Goal: Task Accomplishment & Management: Manage account settings

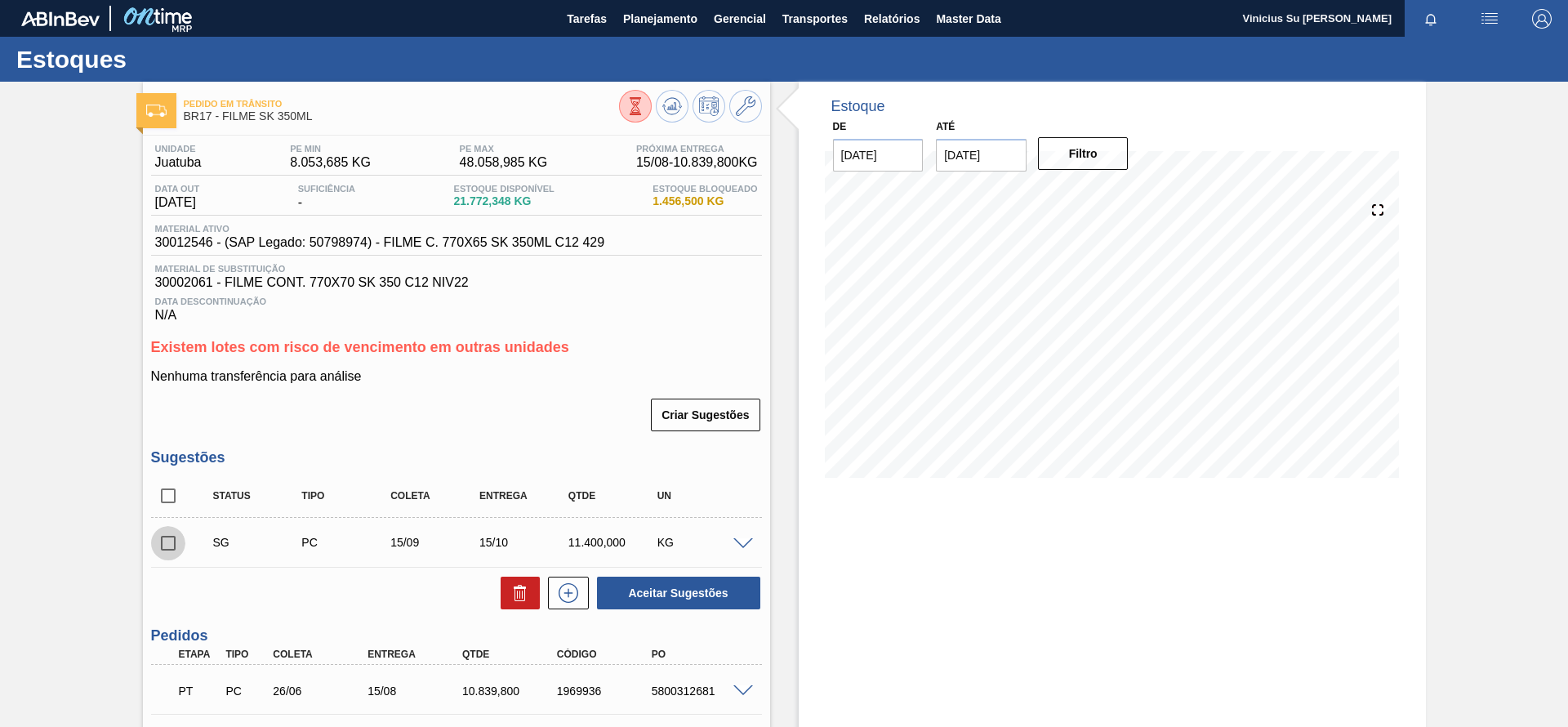
click at [164, 541] on input "checkbox" at bounding box center [168, 542] width 34 height 34
click at [107, 592] on div "Pedido em Trânsito BR17 - FILME SK 350ML Unidade Juatuba PE MIN 8.053,685 KG PE…" at bounding box center [784, 513] width 1568 height 864
click at [167, 540] on input "checkbox" at bounding box center [168, 542] width 34 height 34
checkbox input "false"
click at [54, 556] on div "Pedido em Trânsito BR17 - FILME SK 350ML Unidade Juatuba PE MIN 8.053,685 KG PE…" at bounding box center [784, 513] width 1568 height 864
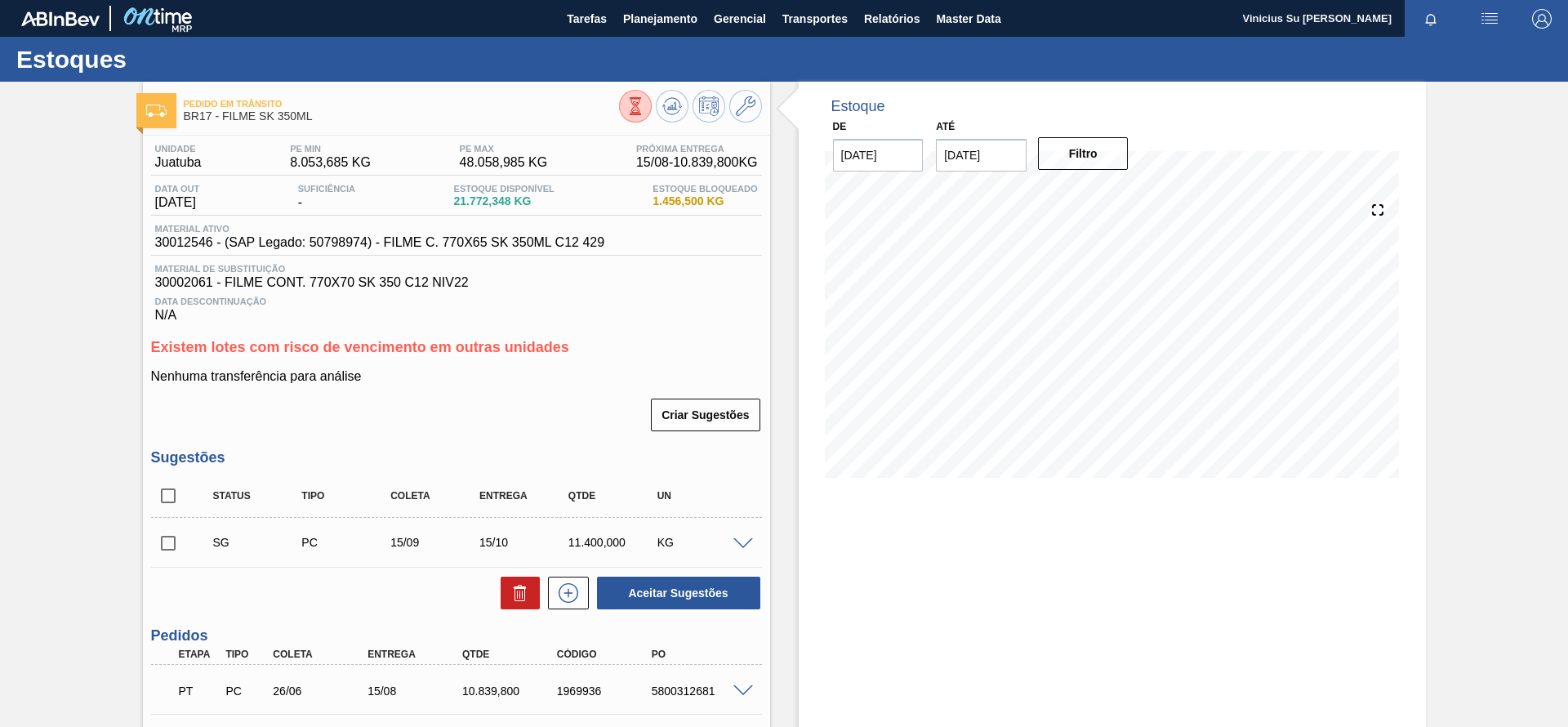
click at [121, 559] on div "Pedido em Trânsito BR17 - FILME SK 350ML Unidade Juatuba PE MIN 8.053,685 KG PE…" at bounding box center [784, 513] width 1568 height 864
click at [745, 102] on icon at bounding box center [746, 106] width 20 height 20
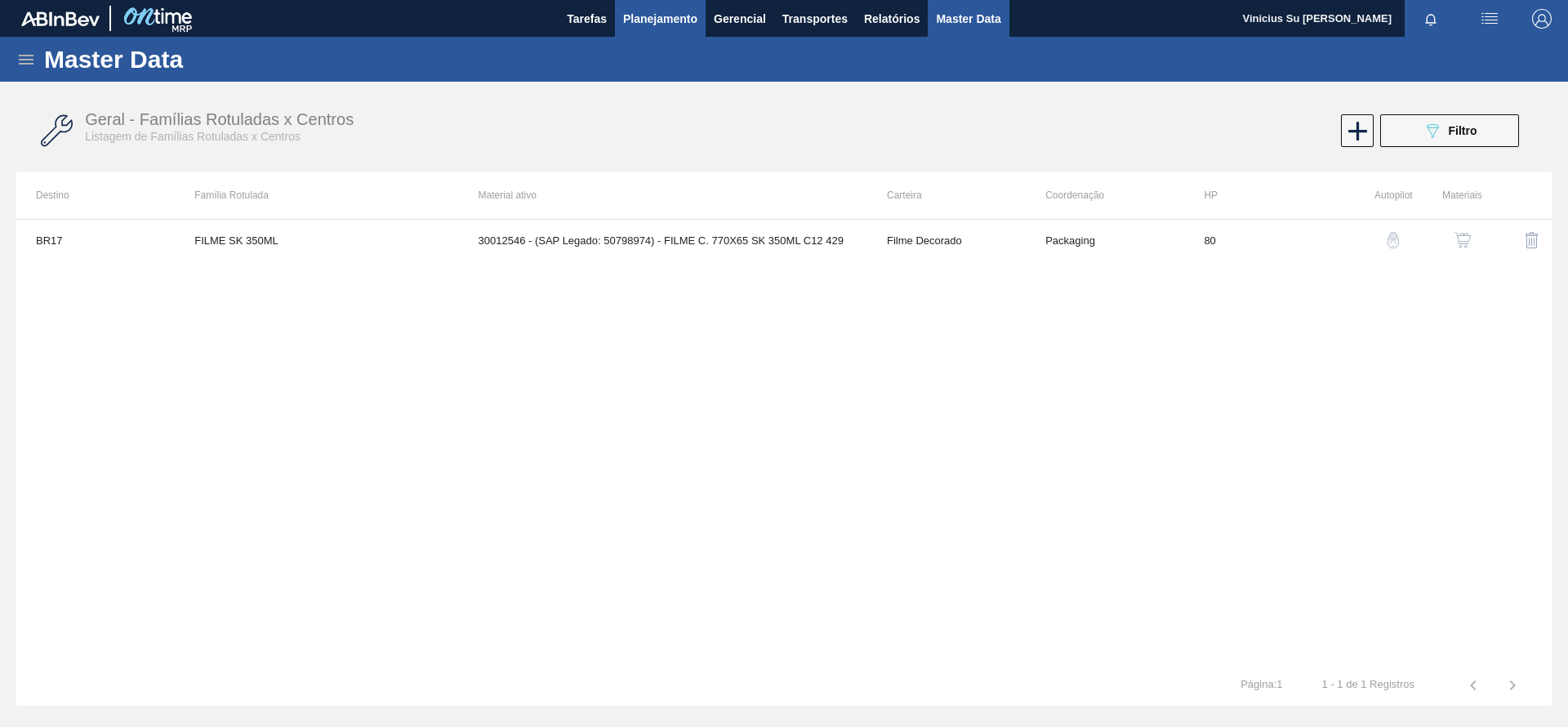
click at [673, 13] on span "Planejamento" at bounding box center [660, 19] width 74 height 20
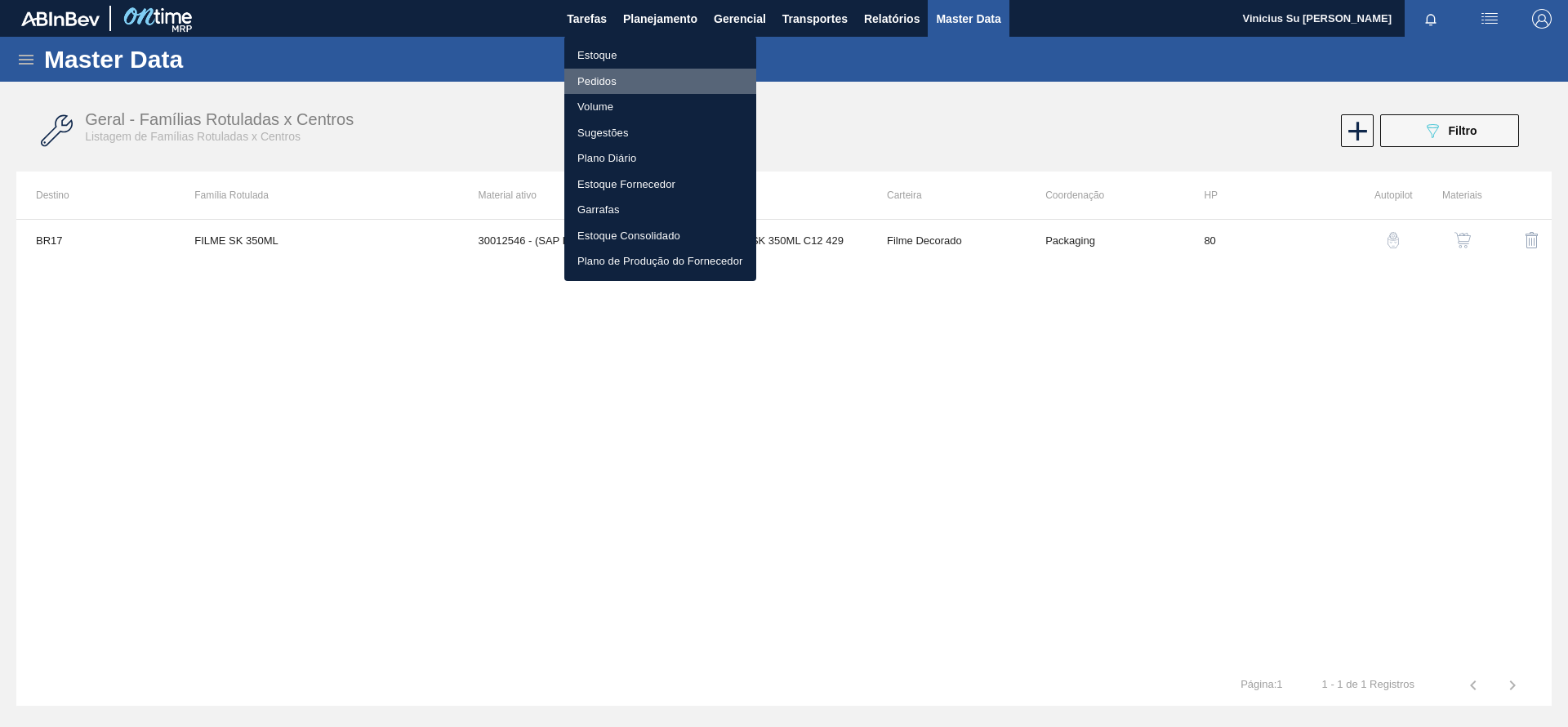
click at [602, 77] on li "Pedidos" at bounding box center [660, 81] width 192 height 26
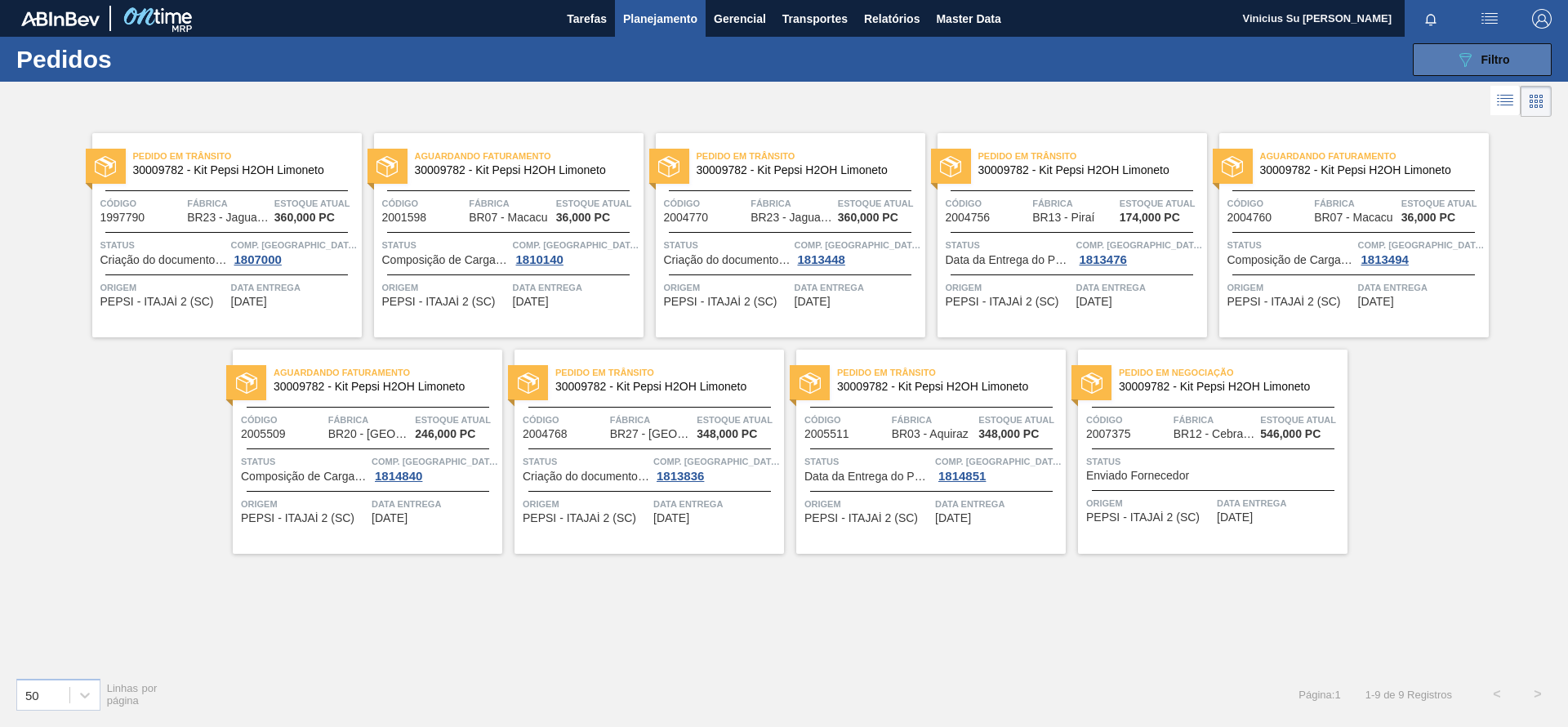
click at [1457, 59] on icon "089F7B8B-B2A5-4AFE-B5C0-19BA573D28AC" at bounding box center [1466, 60] width 20 height 20
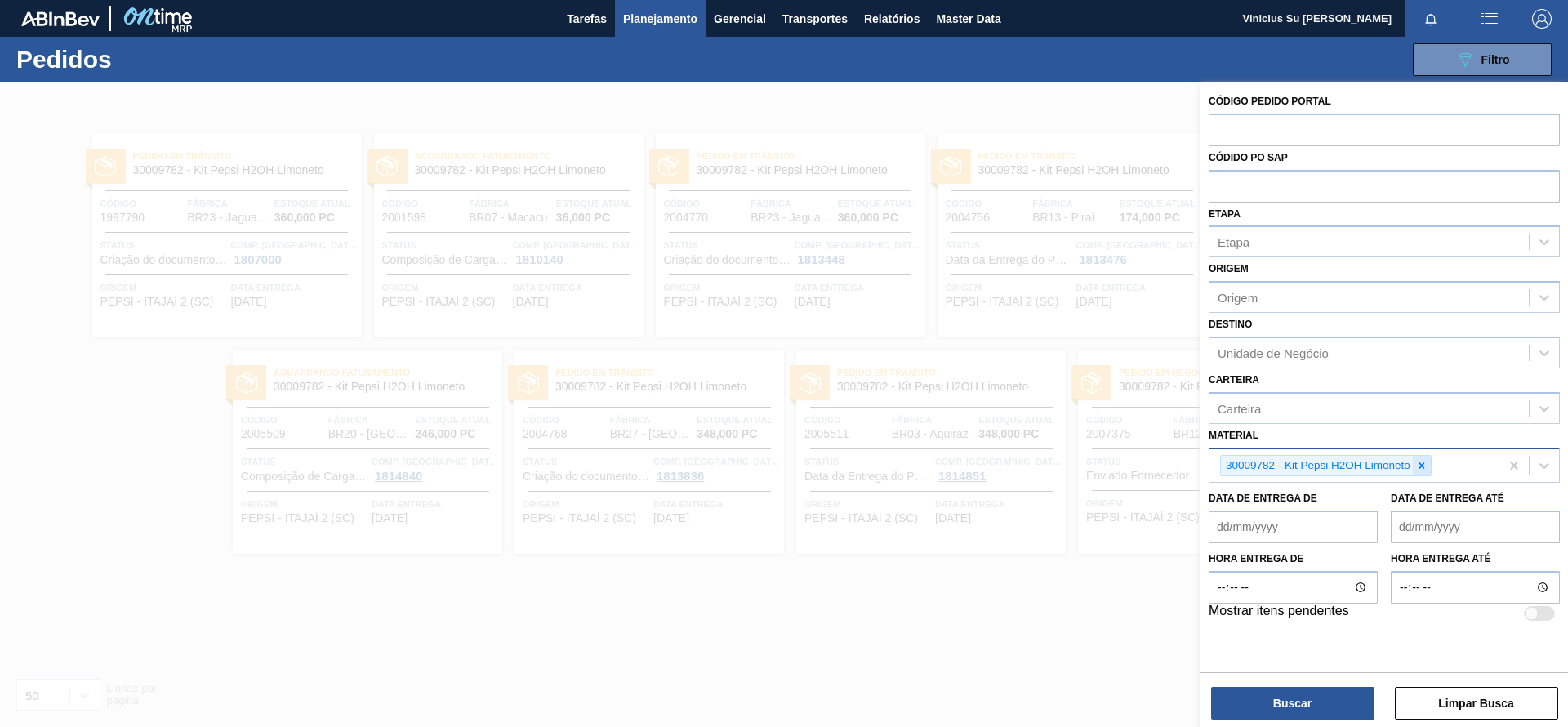
click at [1425, 460] on icon at bounding box center [1422, 466] width 12 height 12
click at [1298, 123] on input "text" at bounding box center [1384, 128] width 351 height 31
paste input "2007558"
type input "2007558"
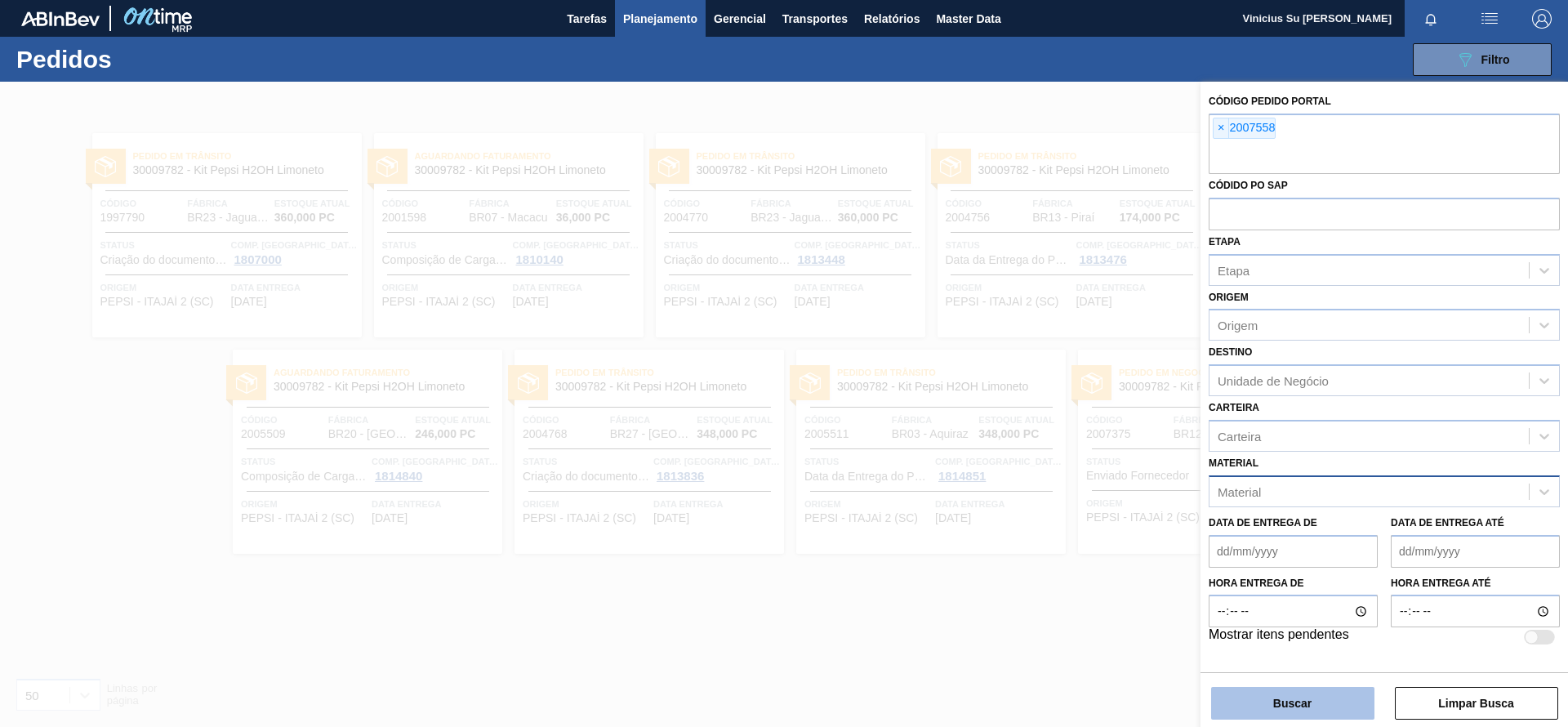
click at [1331, 694] on button "Buscar" at bounding box center [1293, 703] width 163 height 32
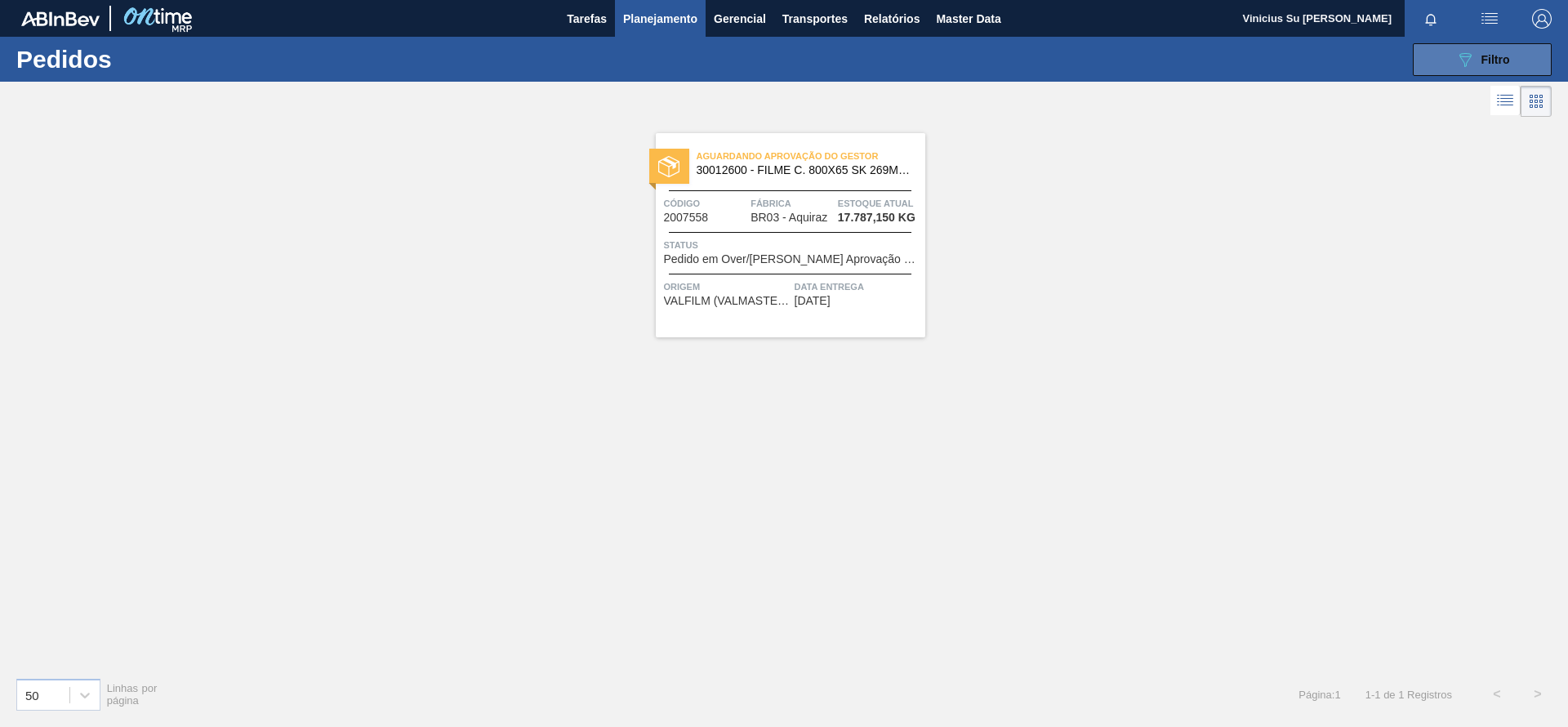
click at [1472, 50] on icon "089F7B8B-B2A5-4AFE-B5C0-19BA573D28AC" at bounding box center [1466, 60] width 20 height 20
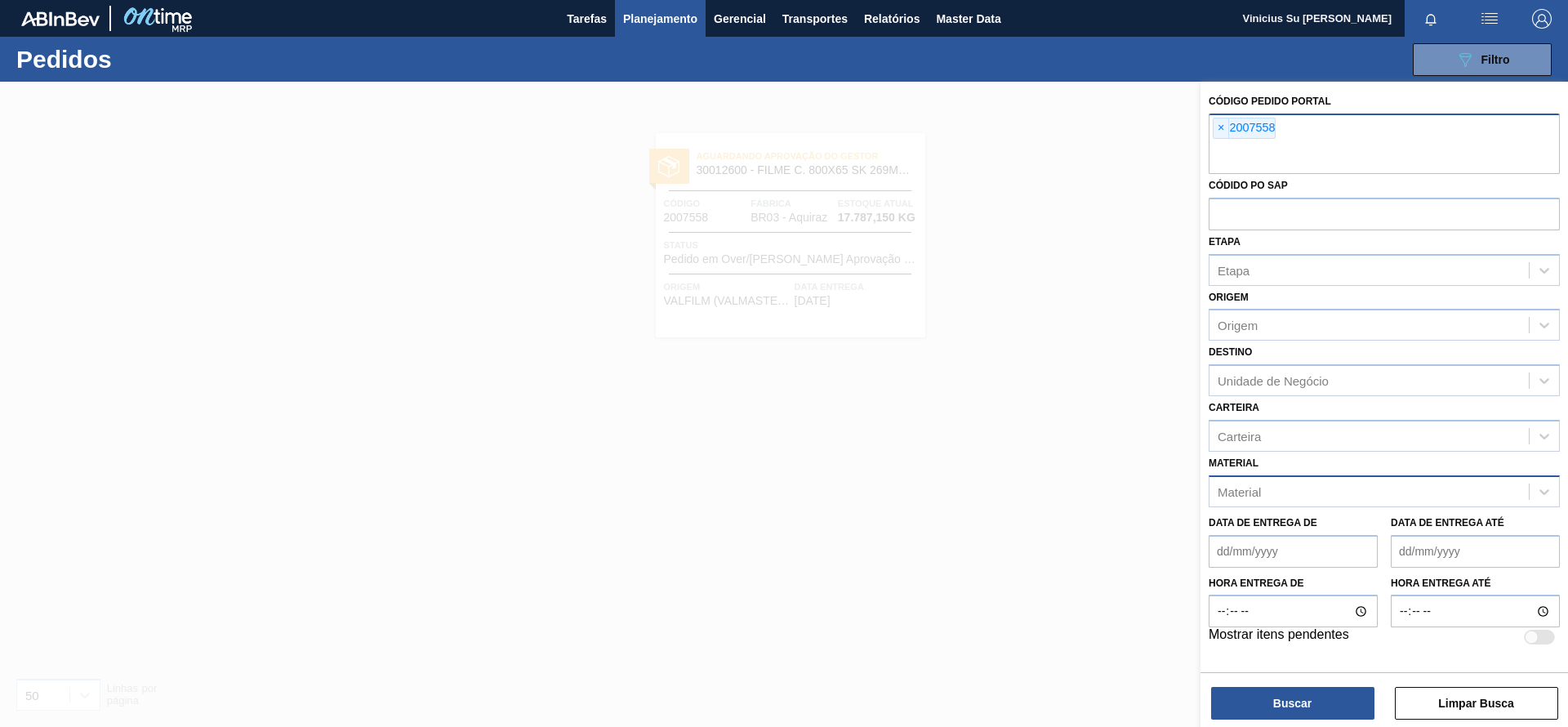
click at [1376, 143] on input "text" at bounding box center [1384, 158] width 351 height 31
paste input "2007550"
type input "2007550"
paste input "text"
click at [1307, 700] on button "Buscar" at bounding box center [1293, 703] width 163 height 32
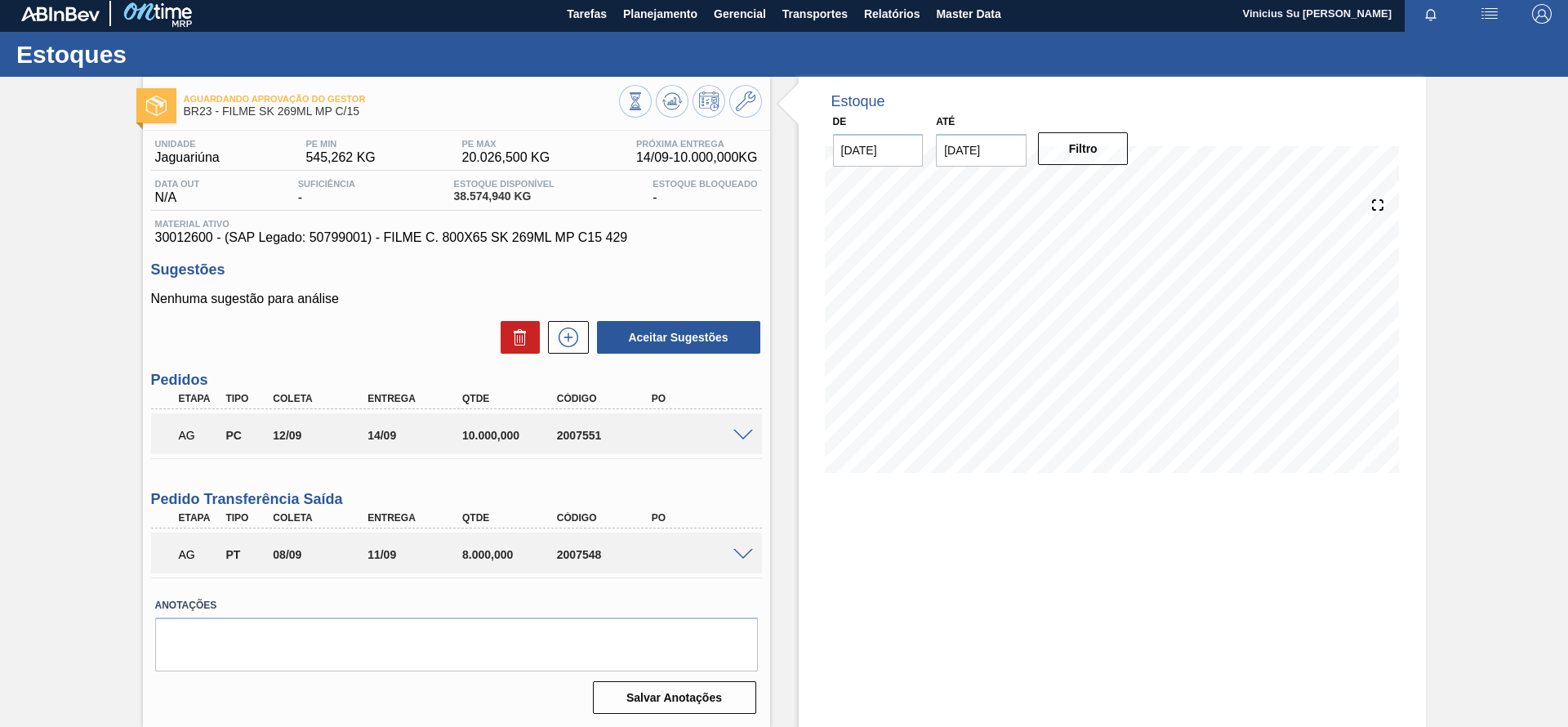
scroll to position [6, 0]
click at [745, 551] on span at bounding box center [744, 554] width 20 height 12
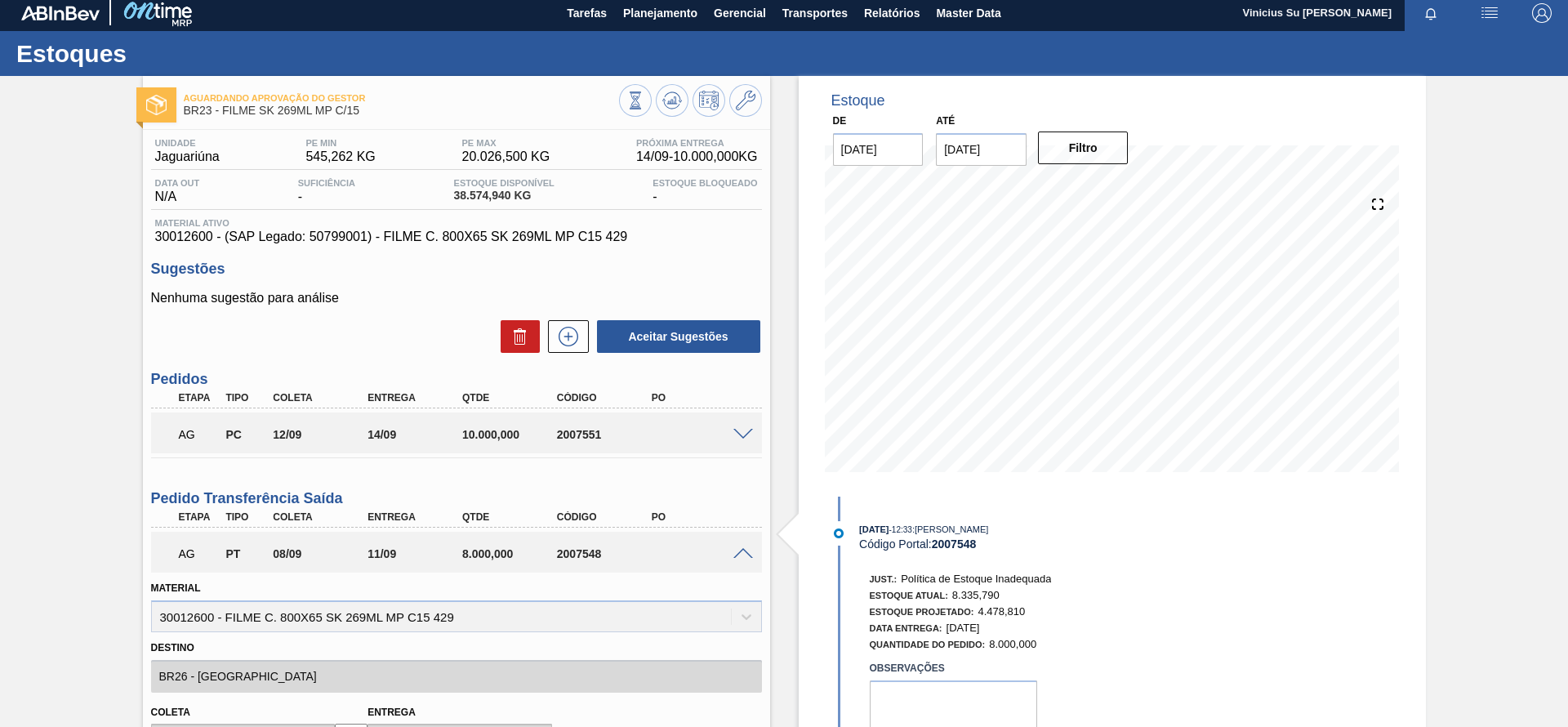
scroll to position [128, 0]
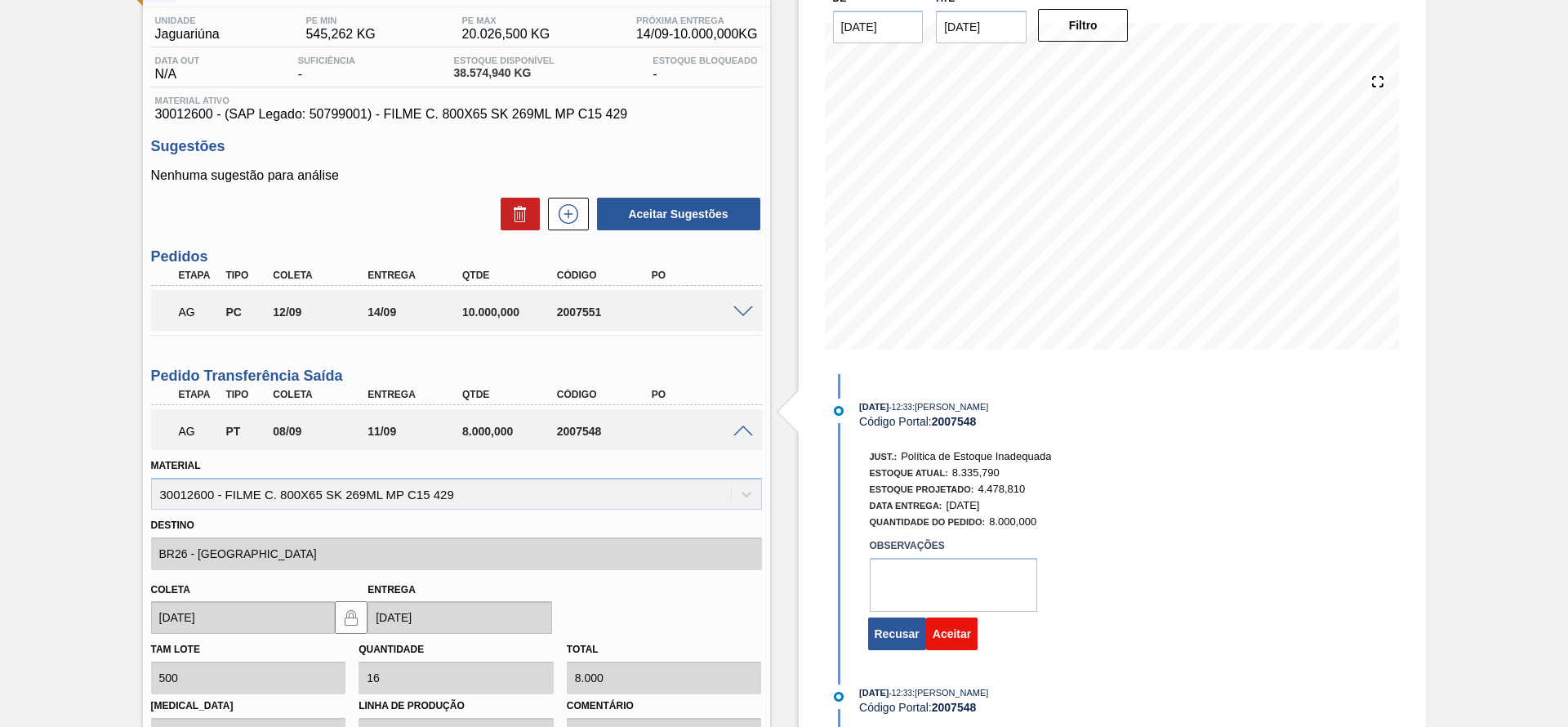
click at [951, 636] on button "Aceitar" at bounding box center [952, 633] width 52 height 32
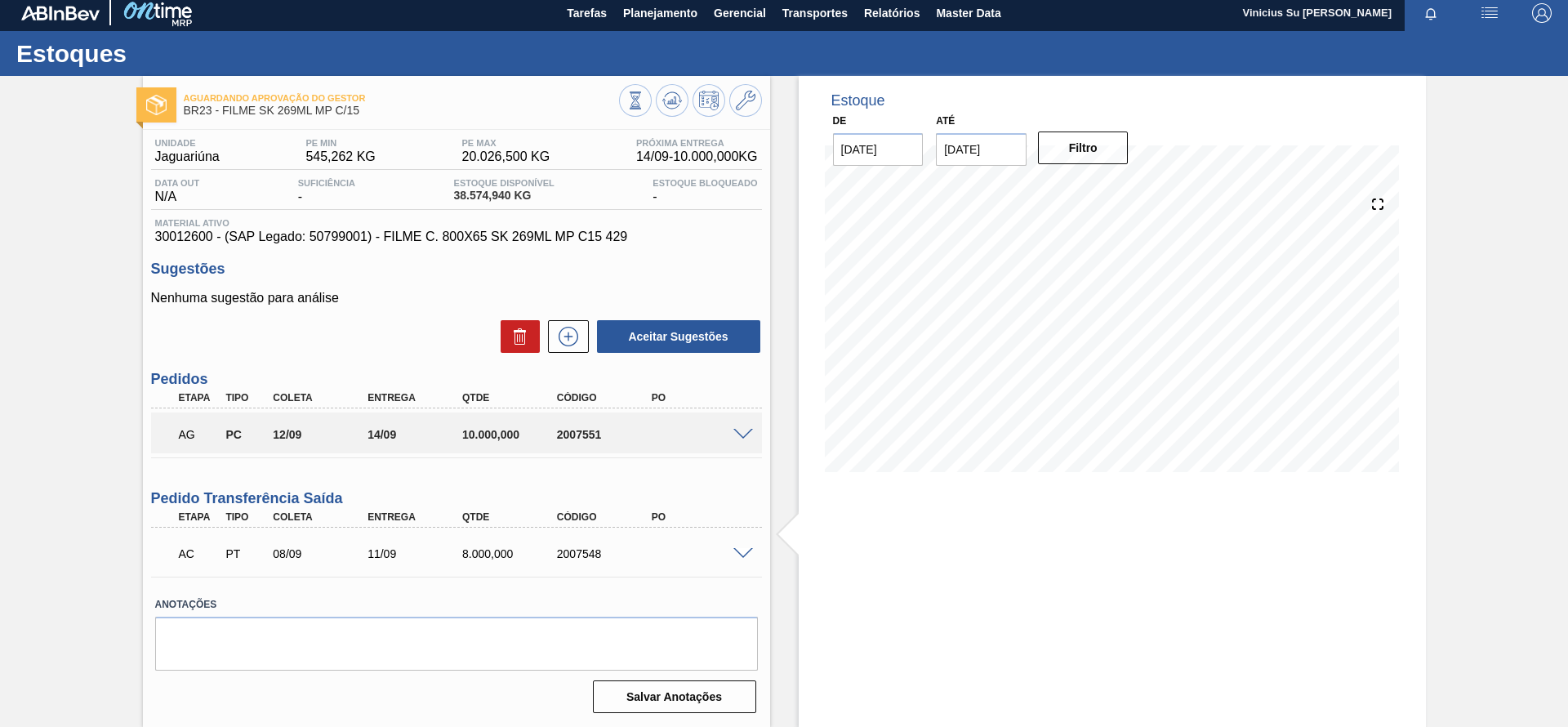
scroll to position [6, 0]
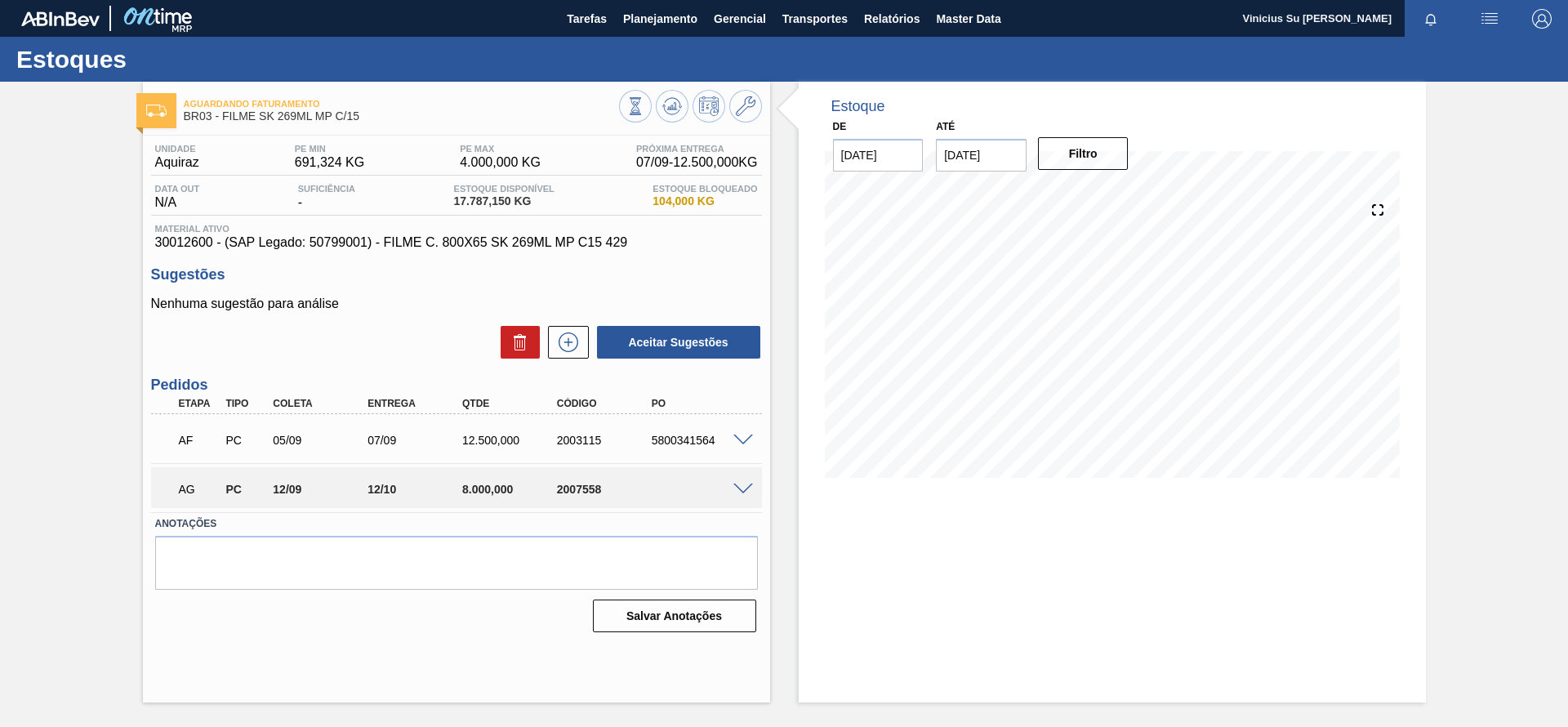
click at [736, 487] on span at bounding box center [744, 489] width 20 height 12
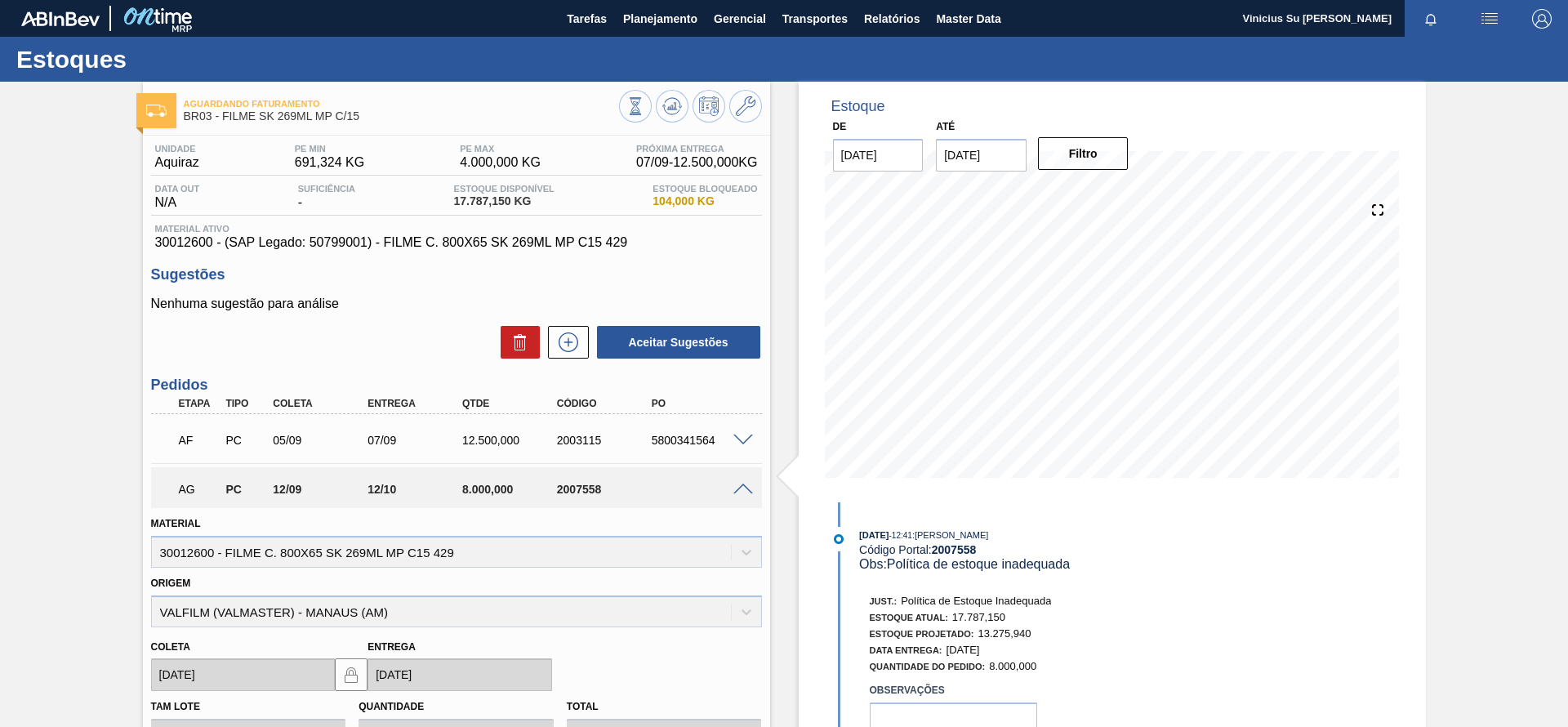
scroll to position [245, 0]
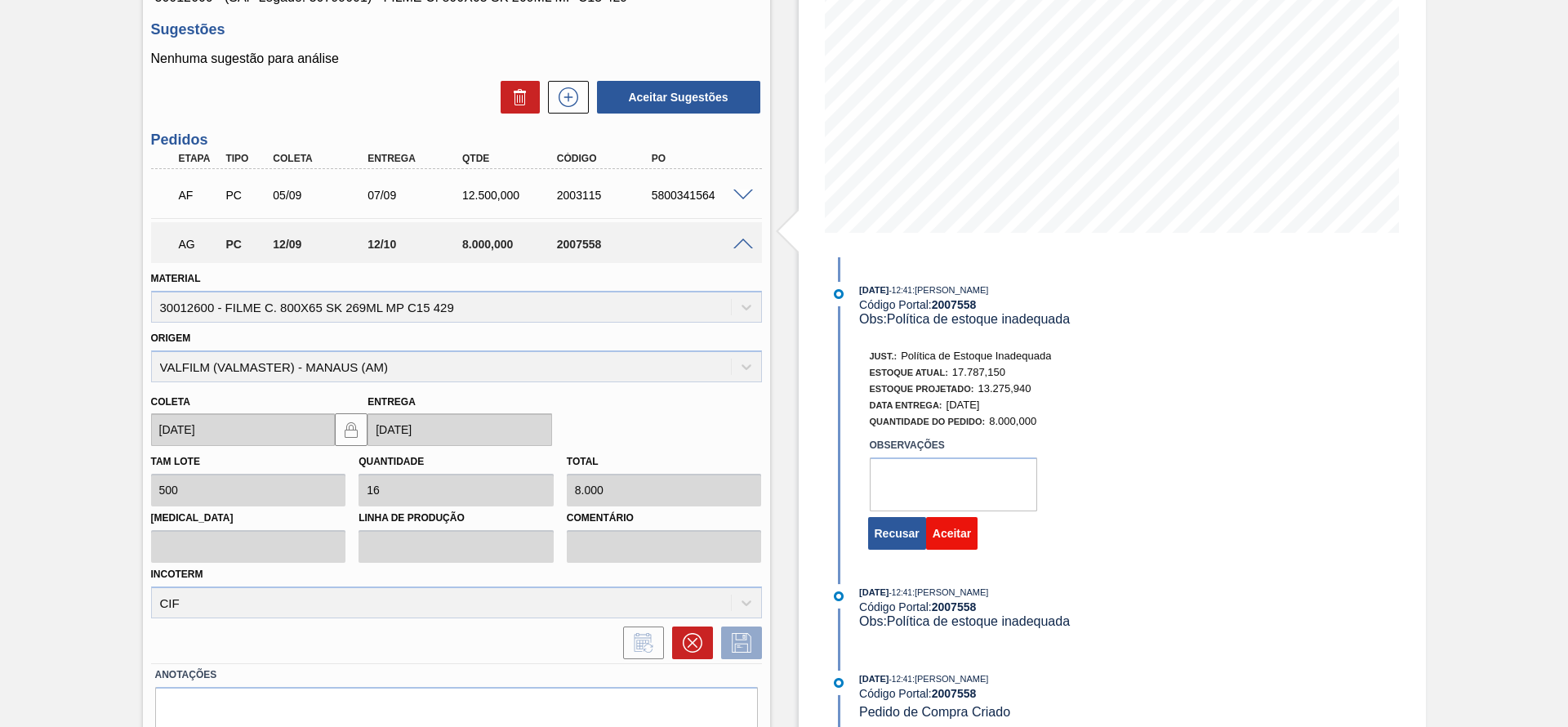
click at [958, 537] on button "Aceitar" at bounding box center [952, 533] width 52 height 32
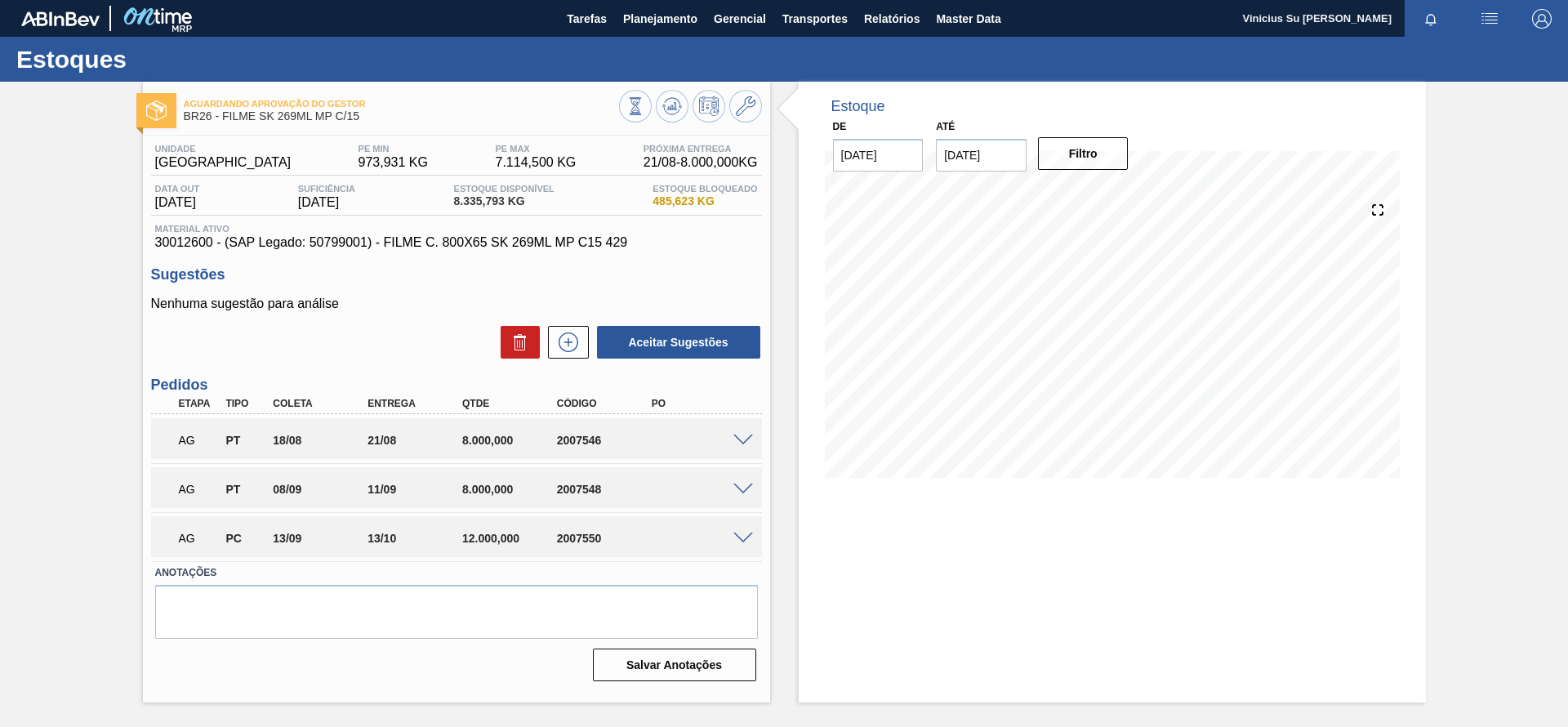
click at [740, 440] on span at bounding box center [744, 440] width 20 height 12
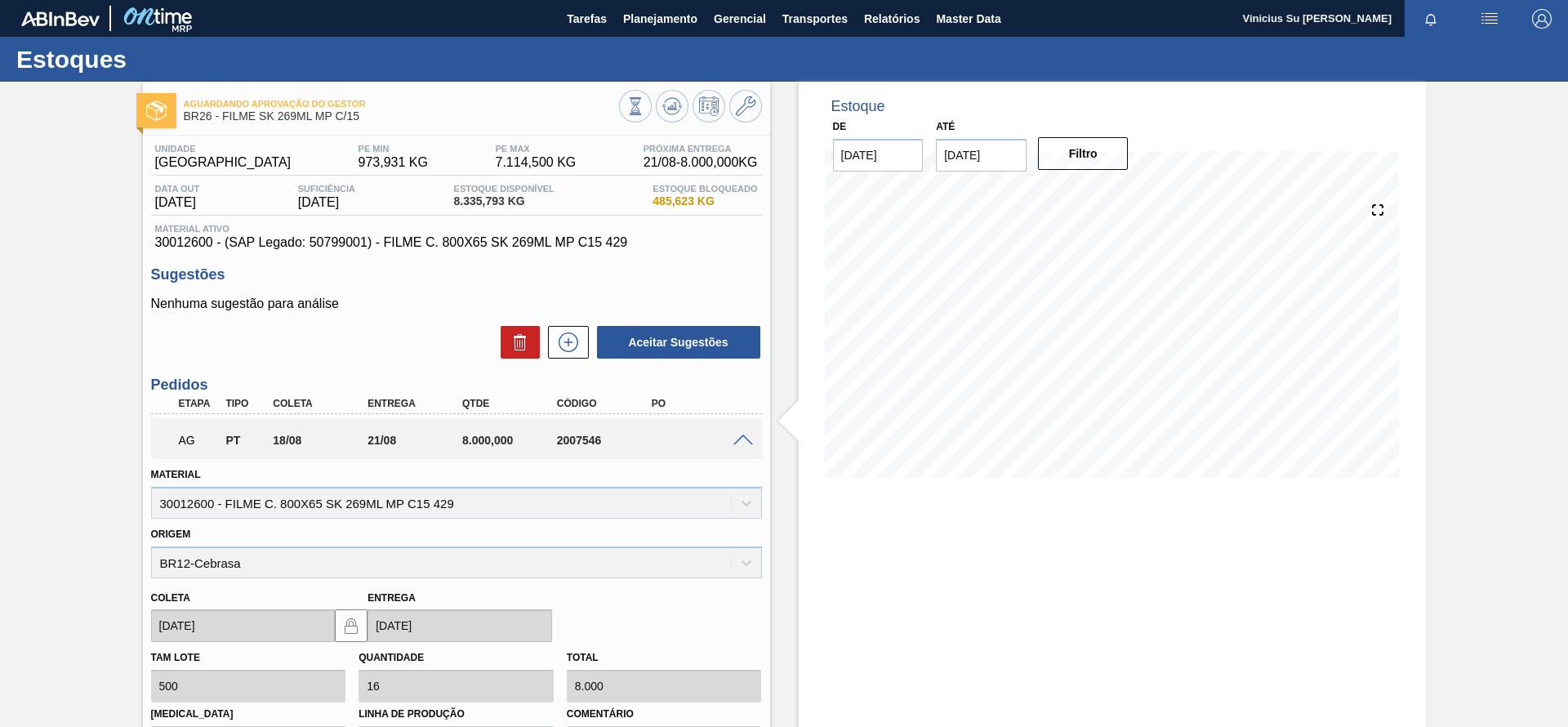
click at [739, 440] on span at bounding box center [744, 440] width 20 height 12
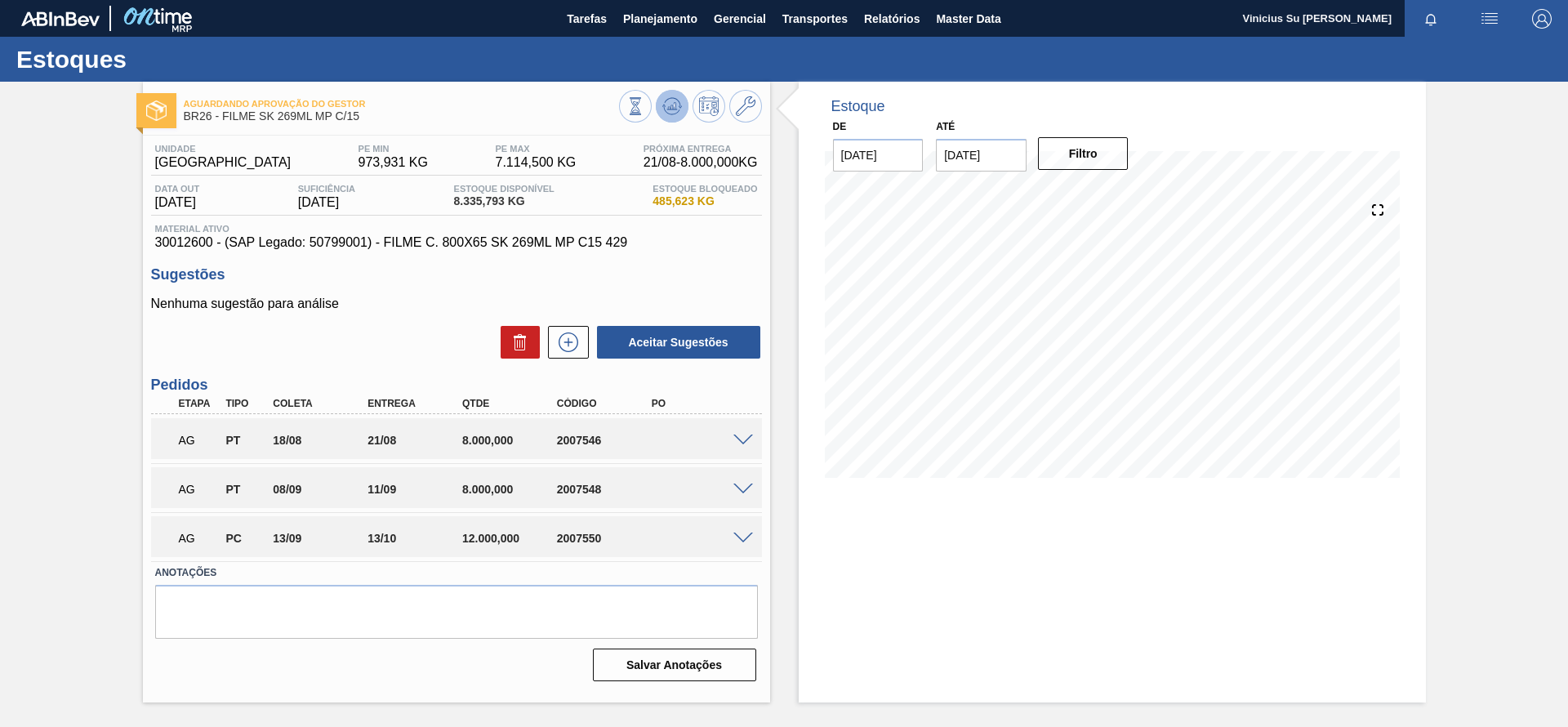
click at [675, 98] on icon at bounding box center [672, 102] width 17 height 9
click at [670, 22] on span "Planejamento" at bounding box center [660, 19] width 74 height 20
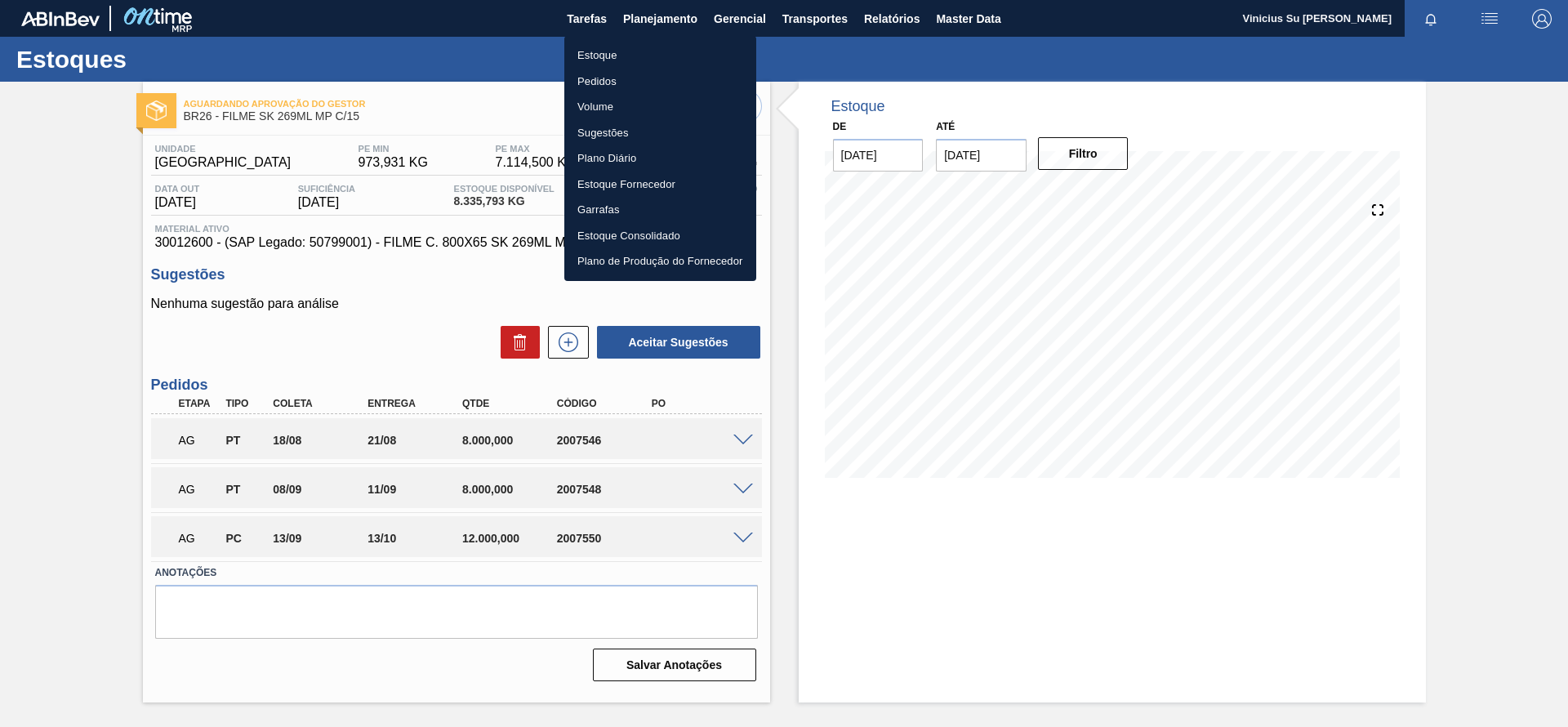
click at [610, 50] on li "Estoque" at bounding box center [660, 55] width 192 height 26
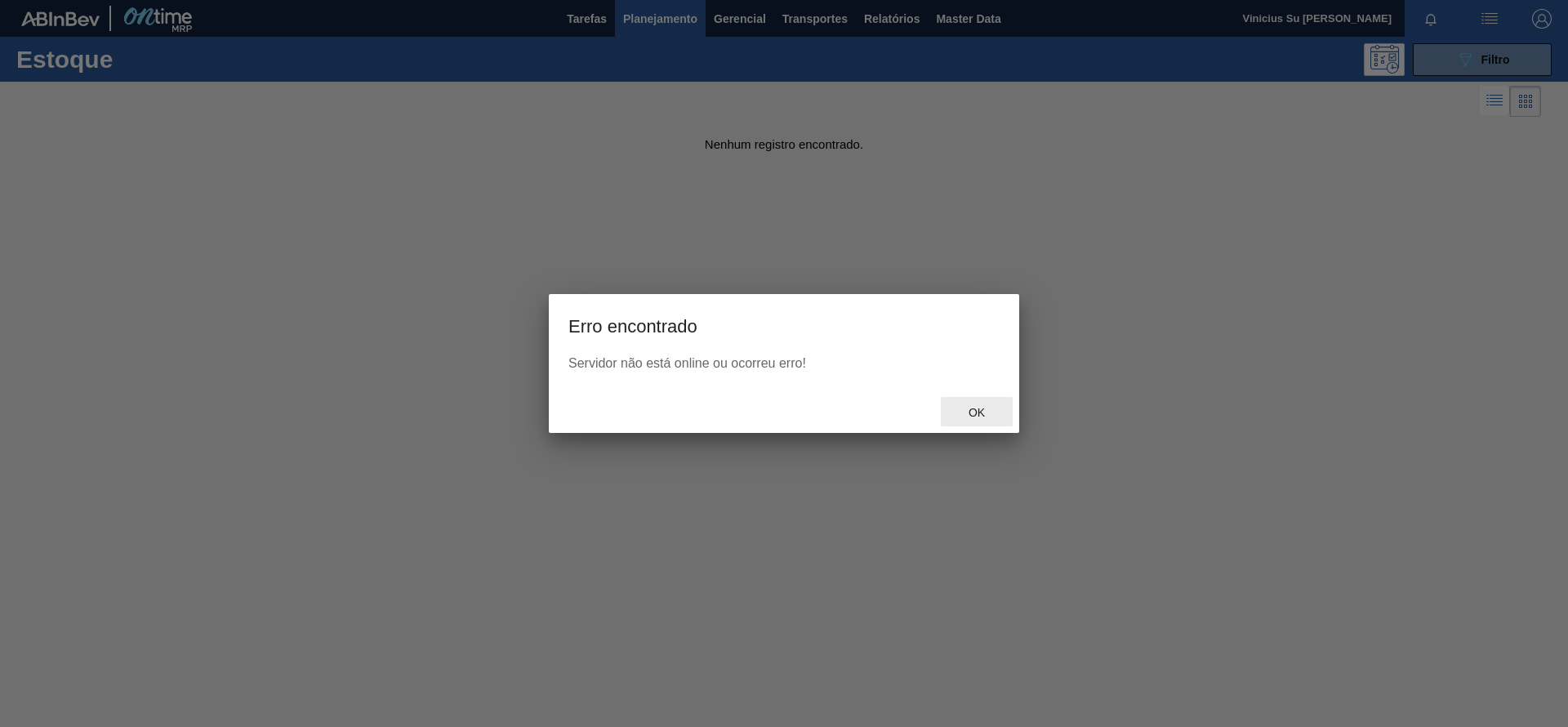
click at [965, 413] on span "Ok" at bounding box center [977, 413] width 42 height 13
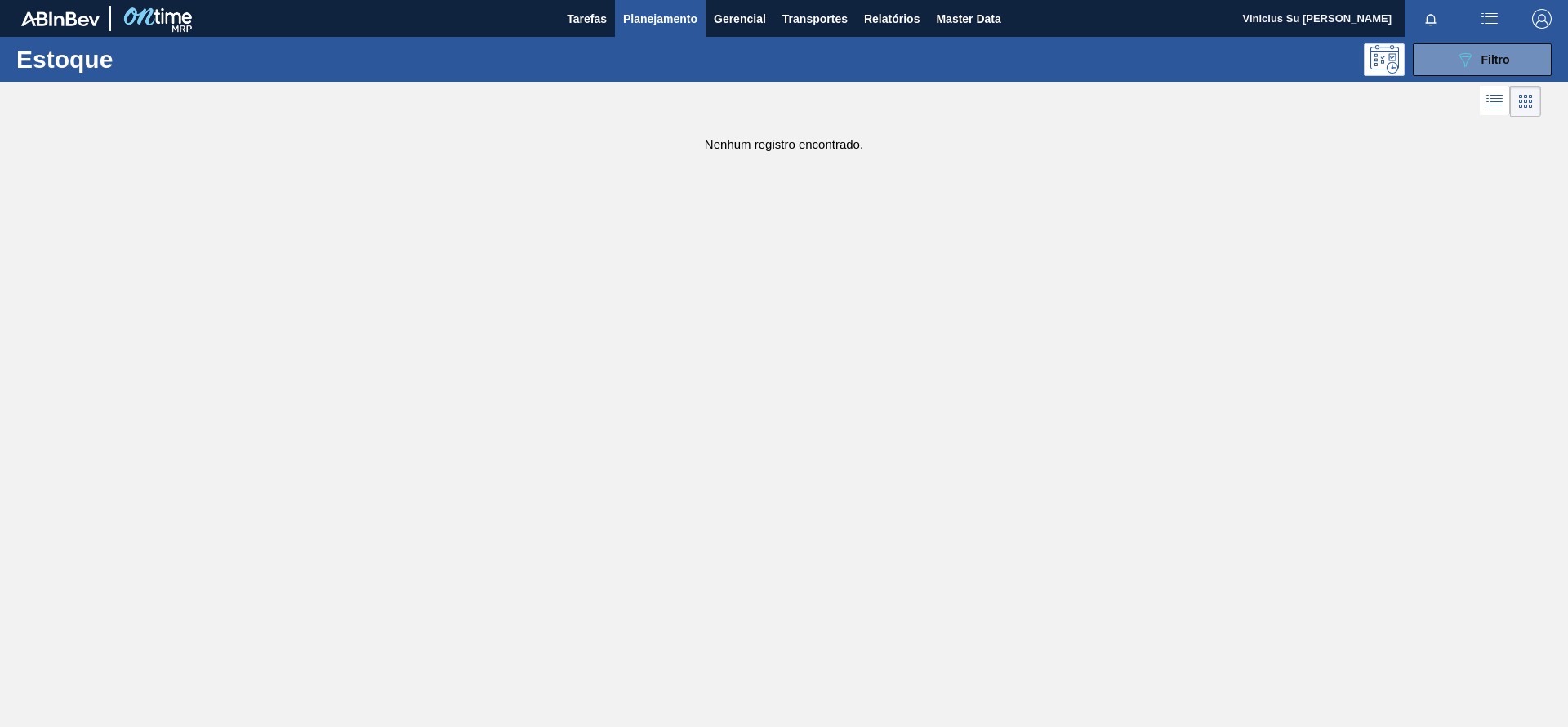
click at [661, 24] on span "Planejamento" at bounding box center [660, 19] width 74 height 20
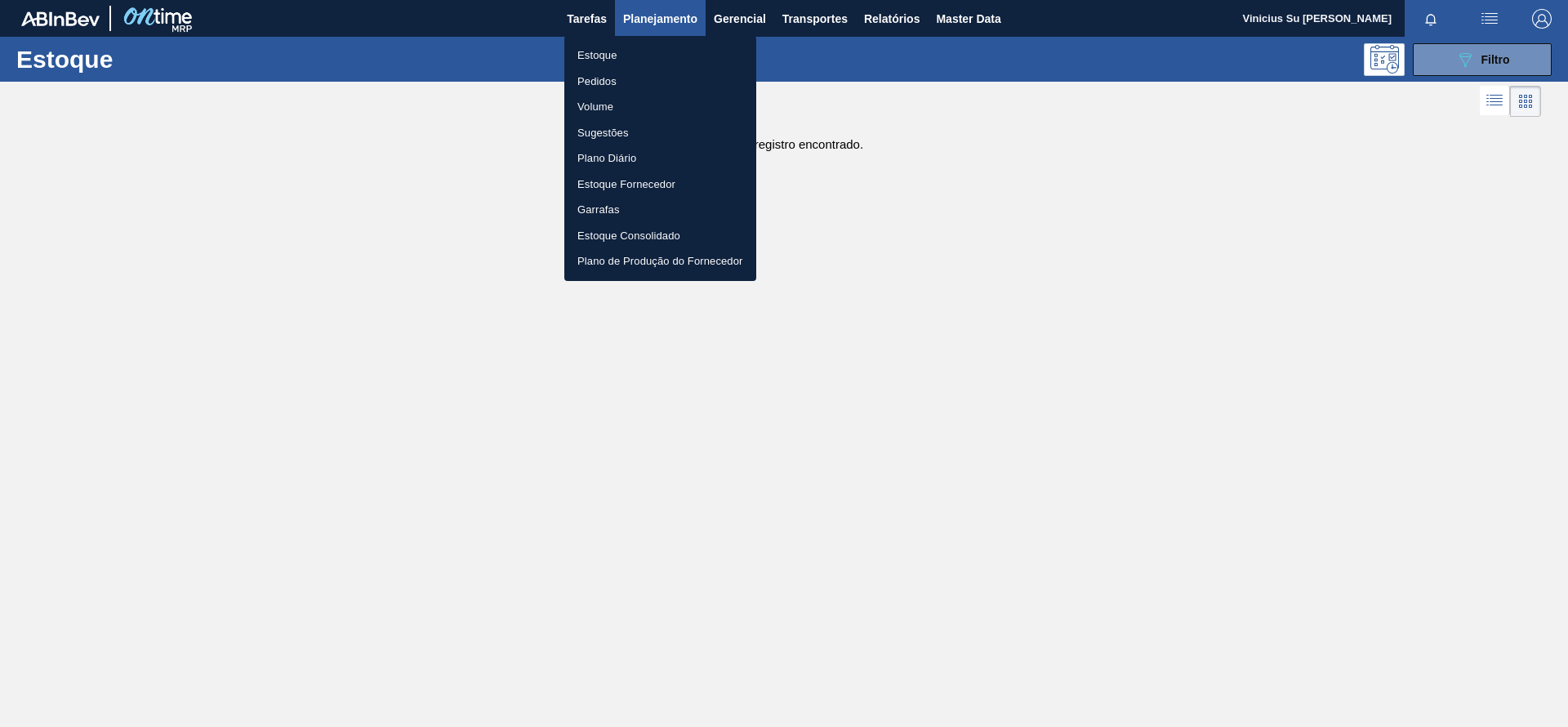
click at [600, 87] on li "Pedidos" at bounding box center [660, 81] width 192 height 26
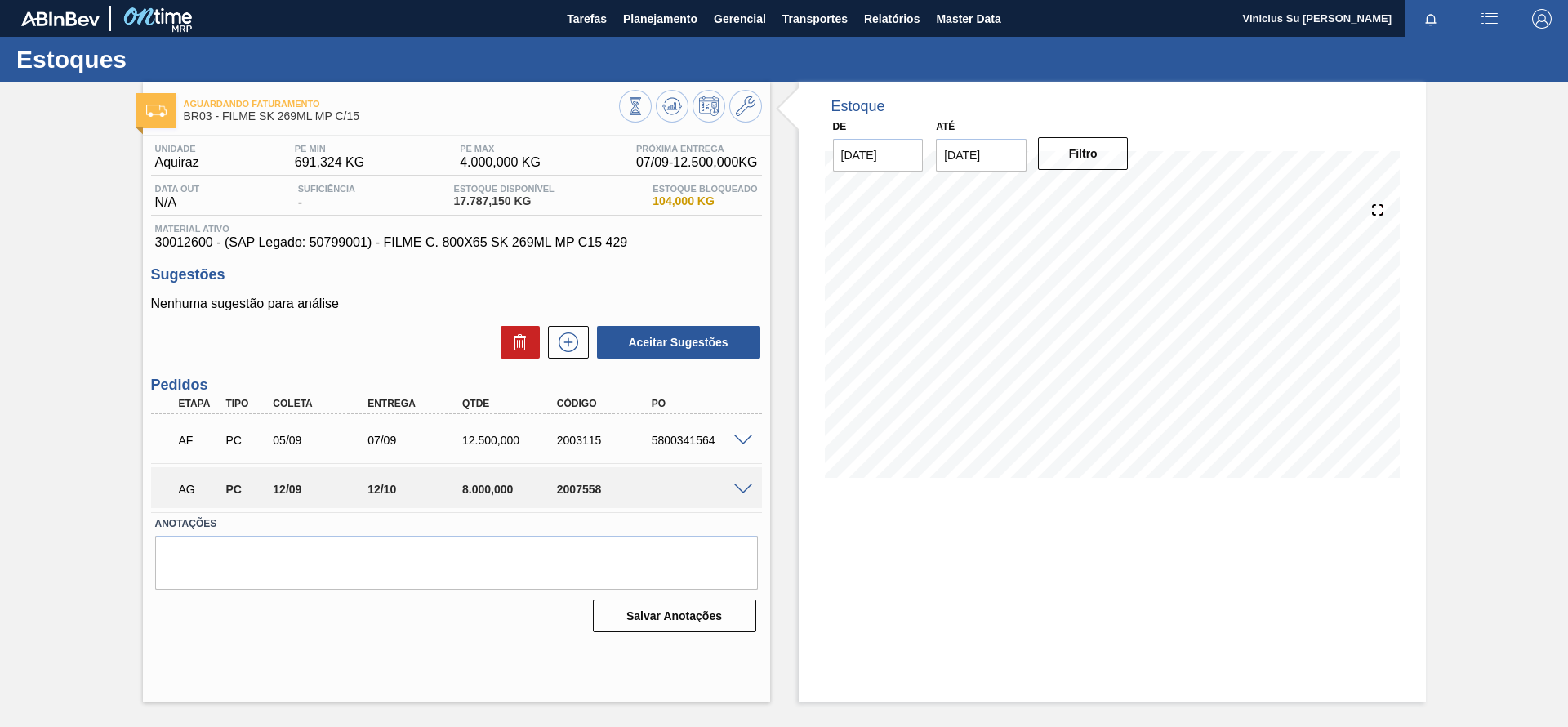
click at [740, 484] on span at bounding box center [744, 489] width 20 height 12
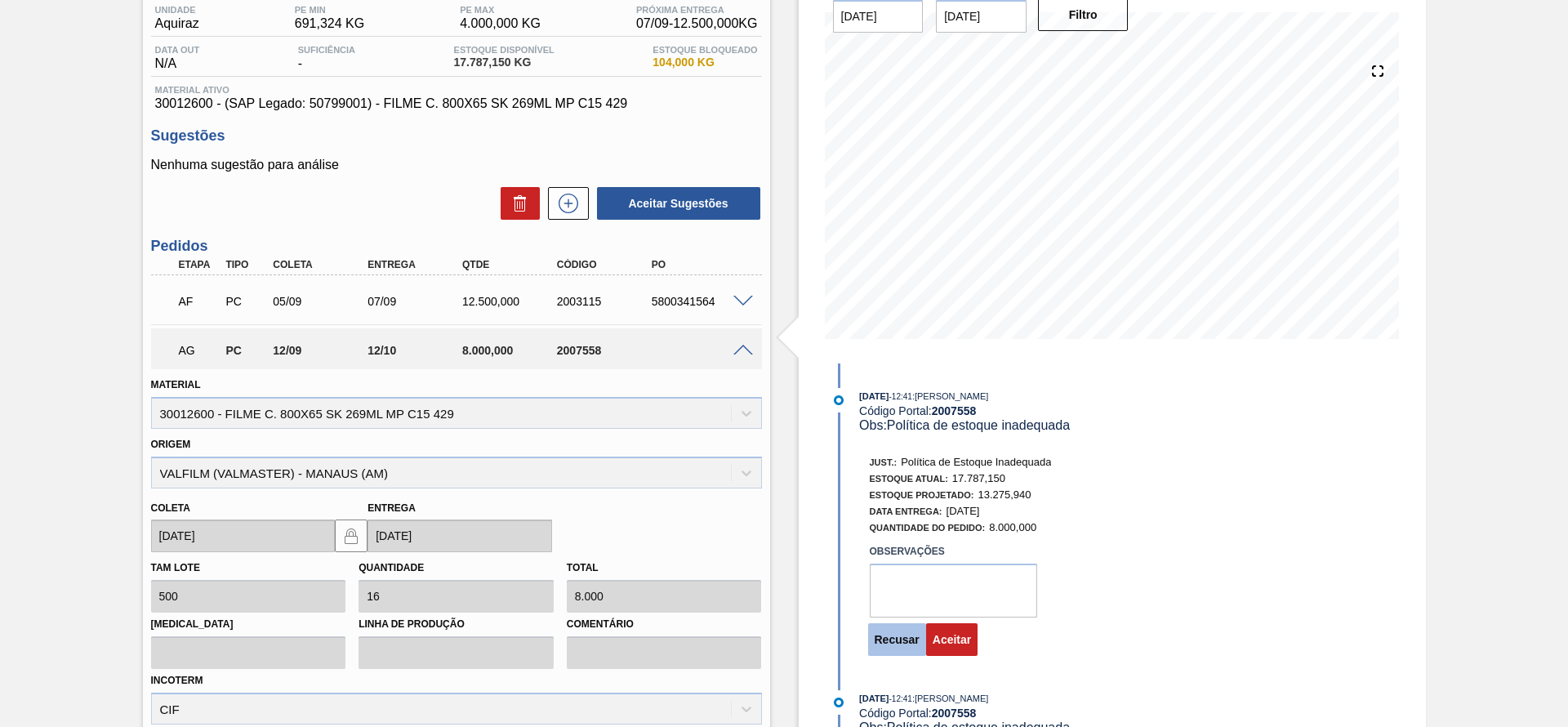
scroll to position [315, 0]
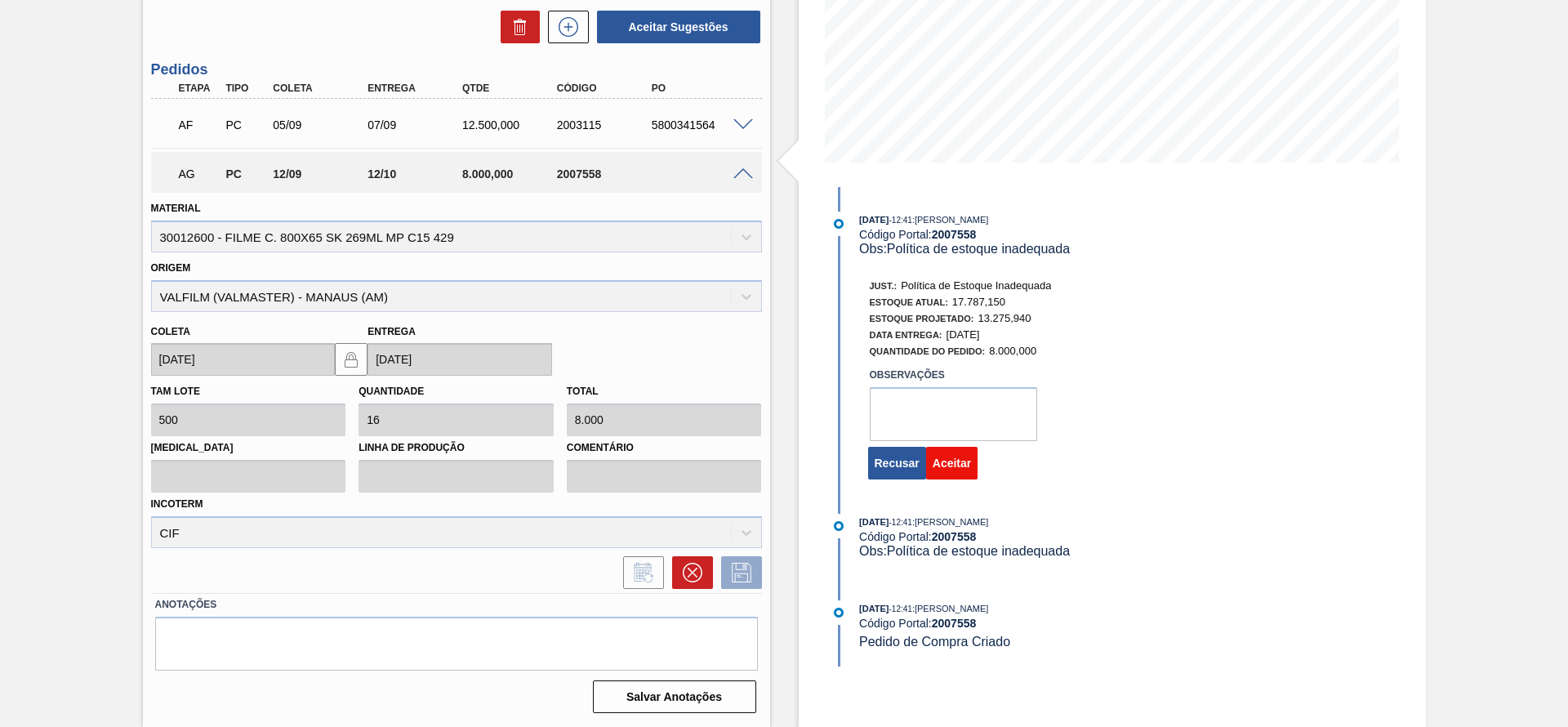
click at [937, 460] on button "Aceitar" at bounding box center [952, 462] width 52 height 32
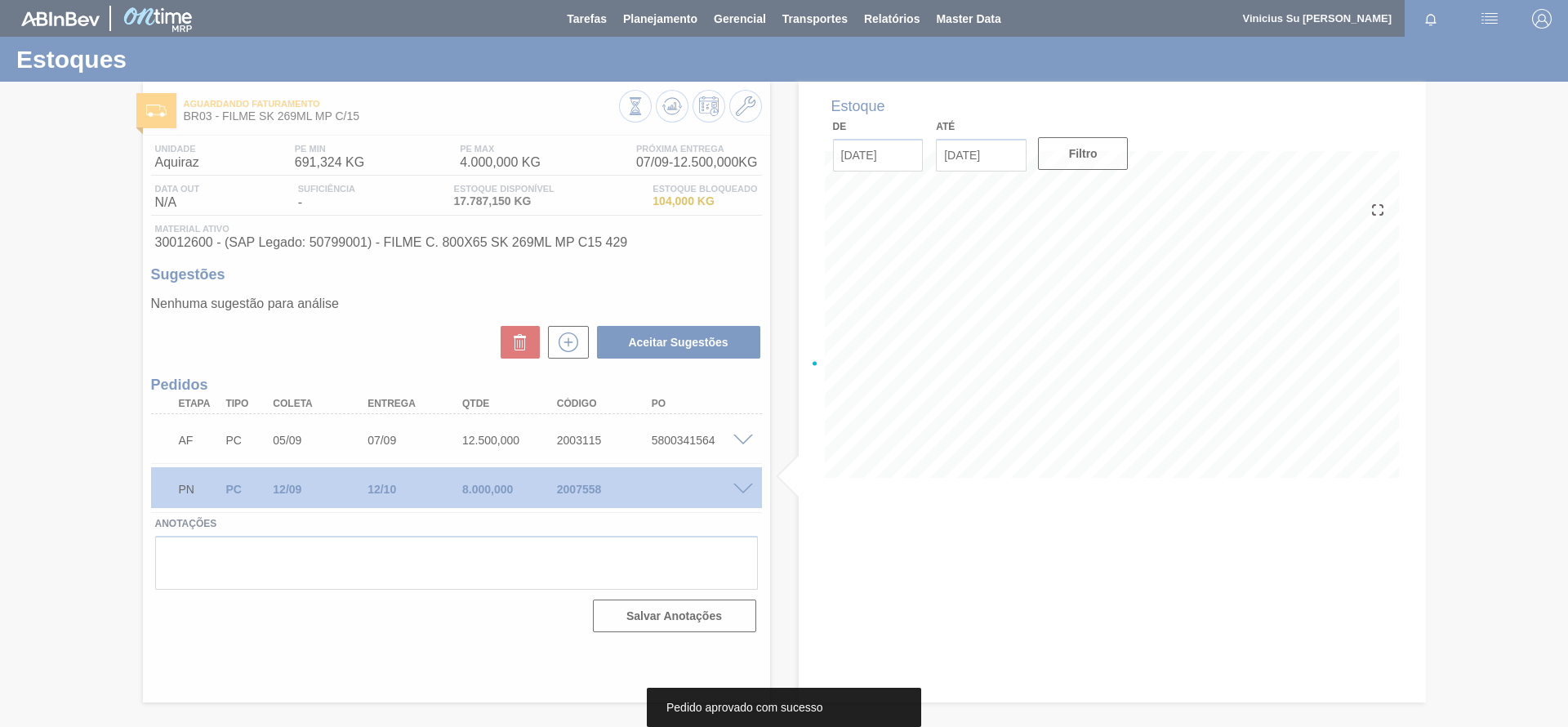
scroll to position [0, 0]
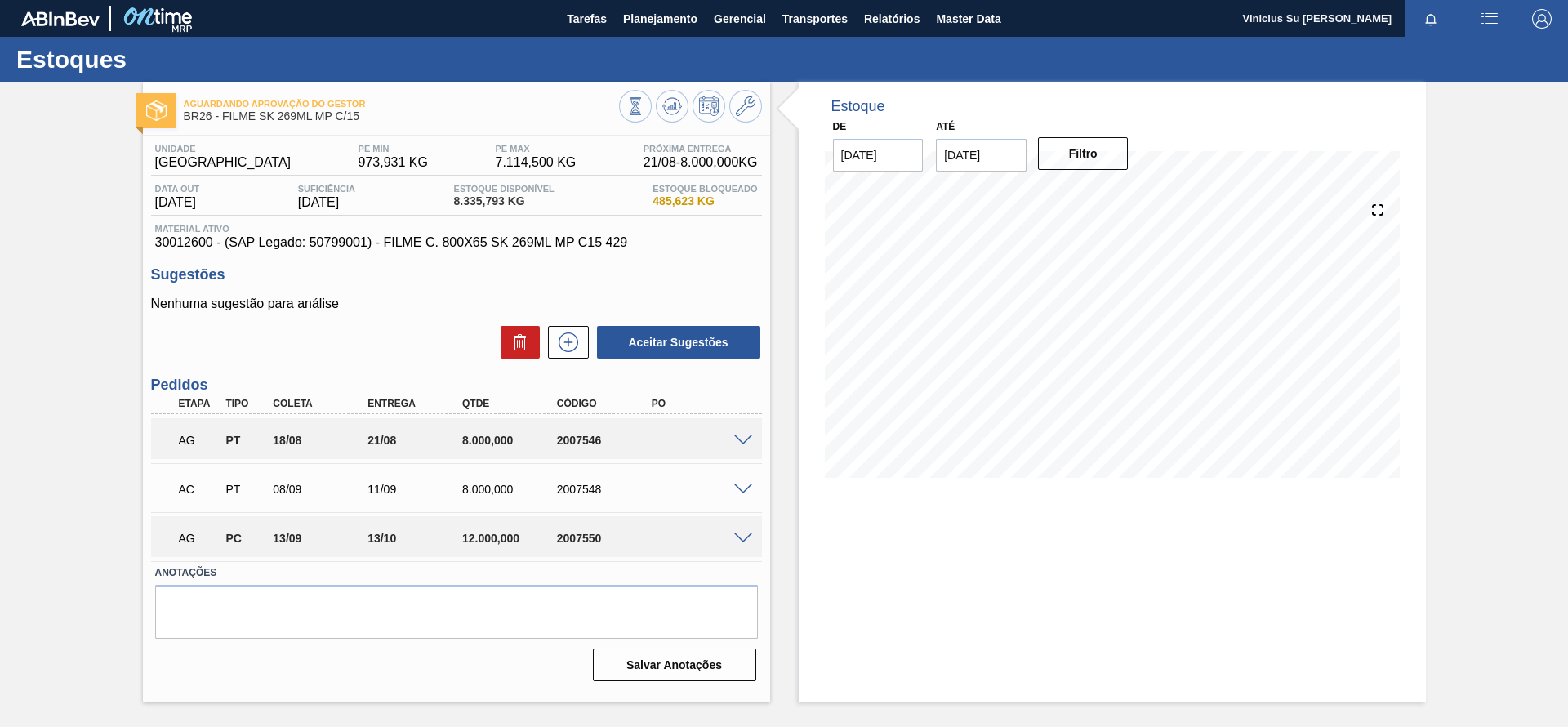
click at [739, 438] on span at bounding box center [744, 440] width 20 height 12
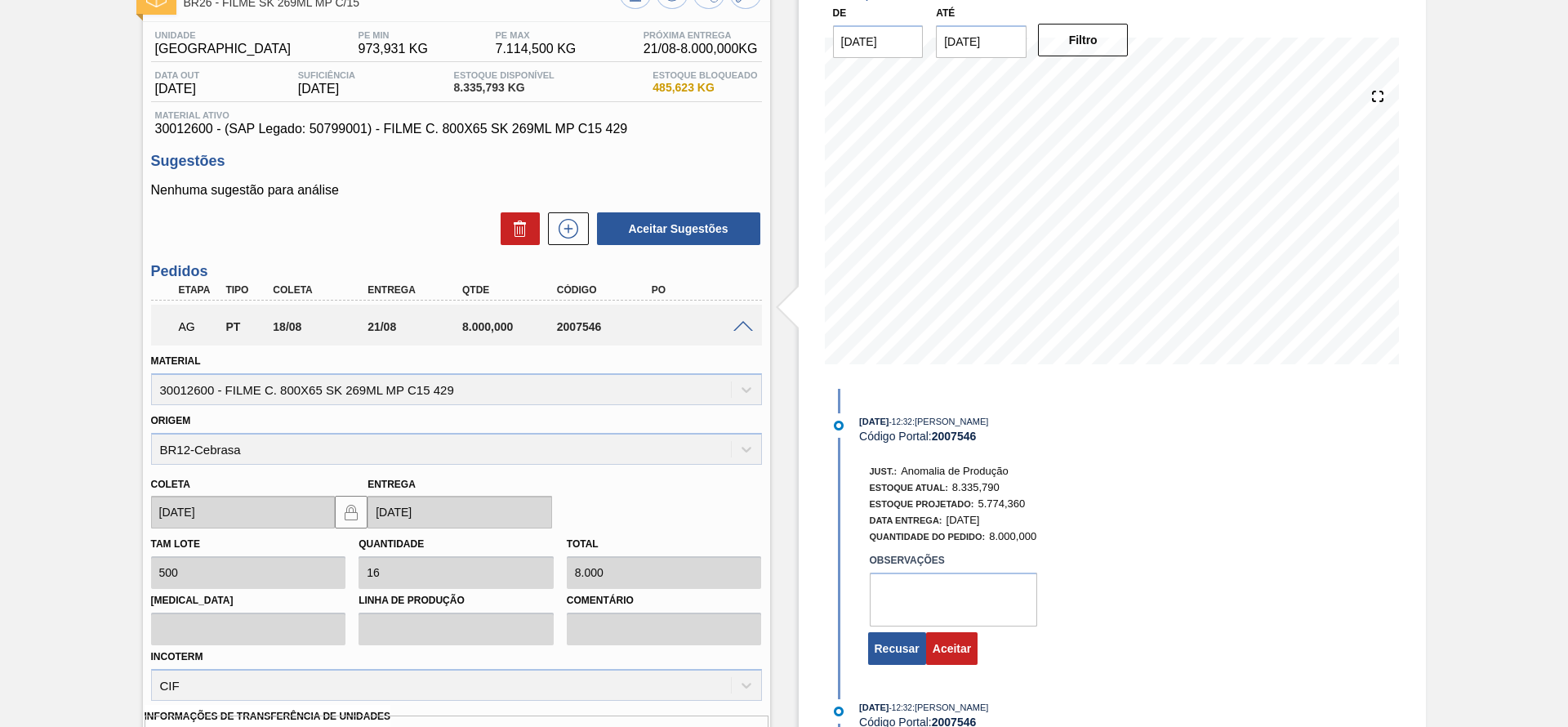
scroll to position [245, 0]
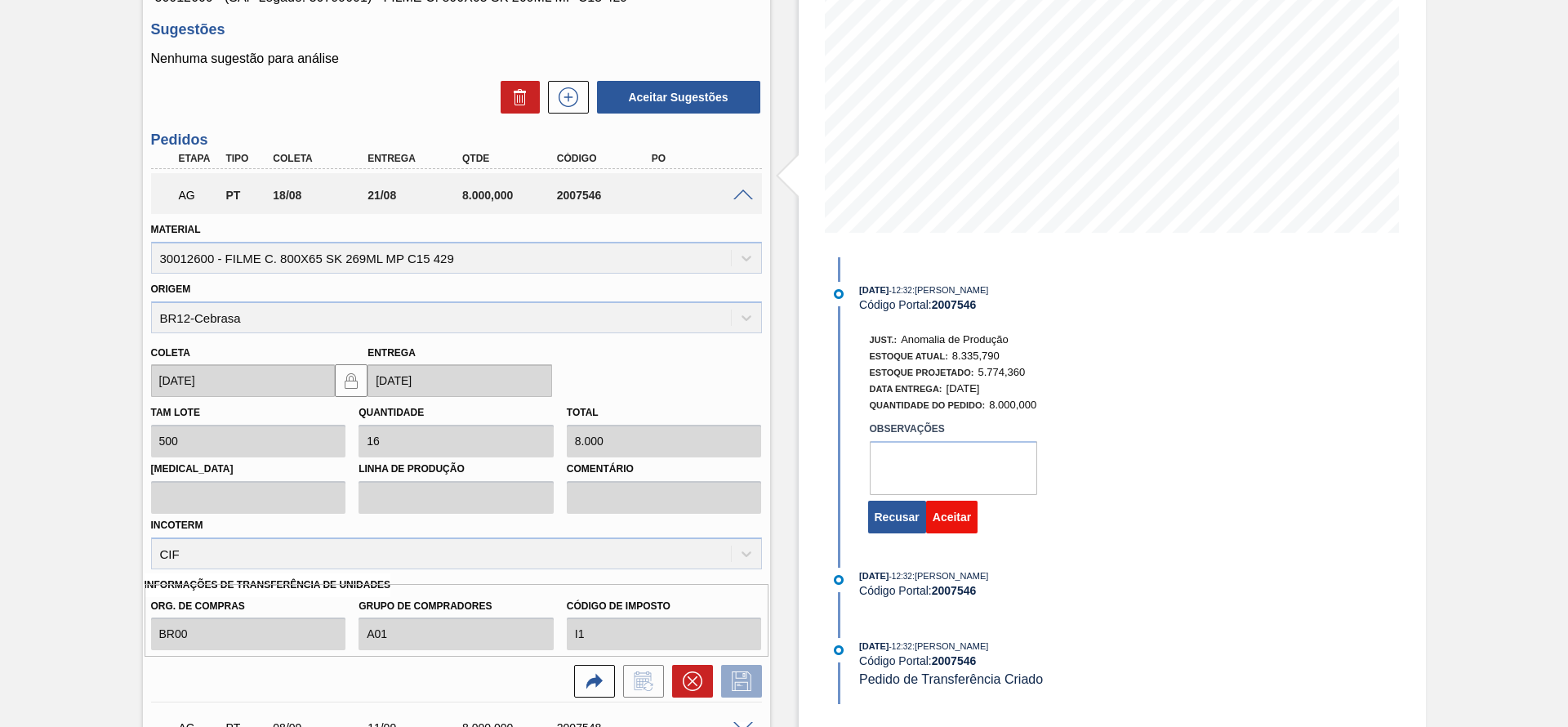
click at [940, 521] on button "Aceitar" at bounding box center [952, 517] width 52 height 32
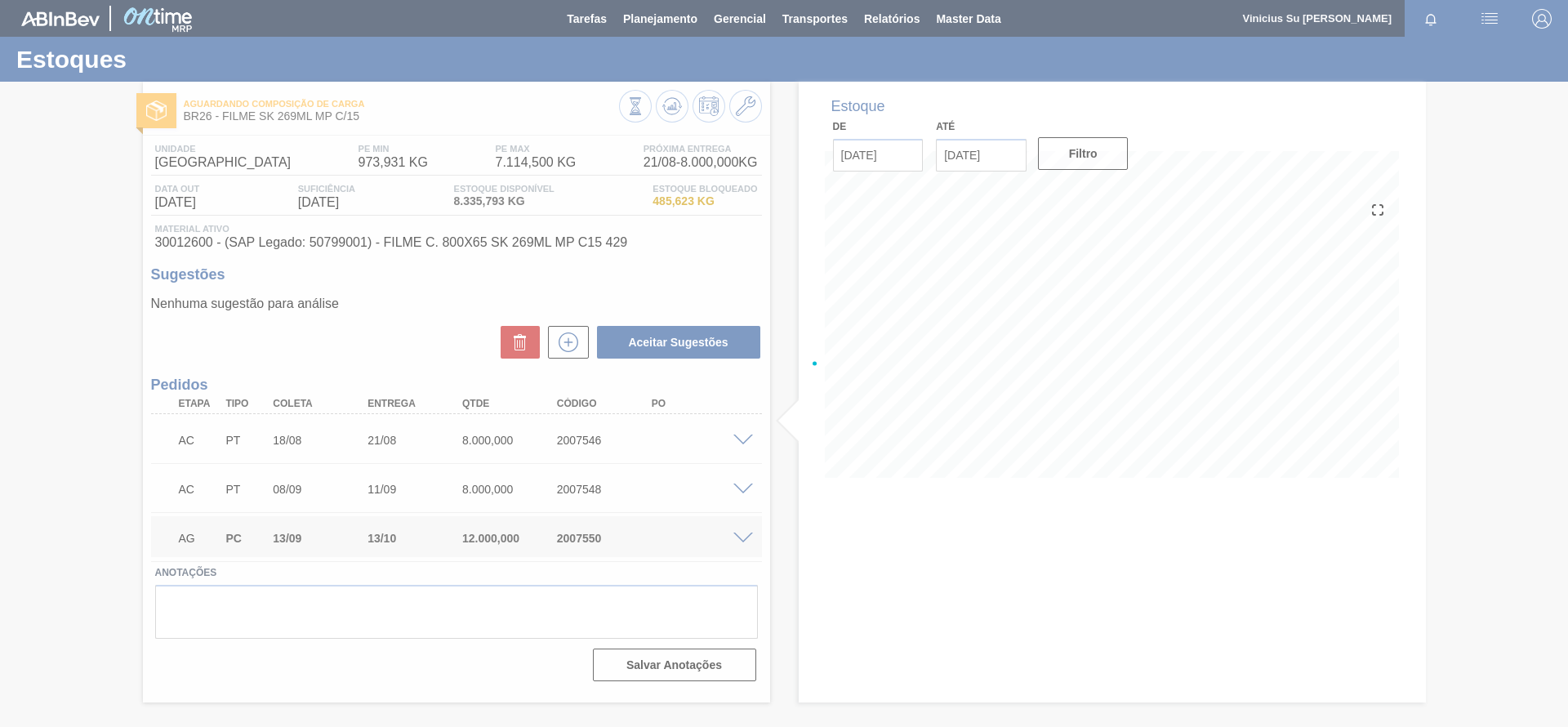
scroll to position [0, 0]
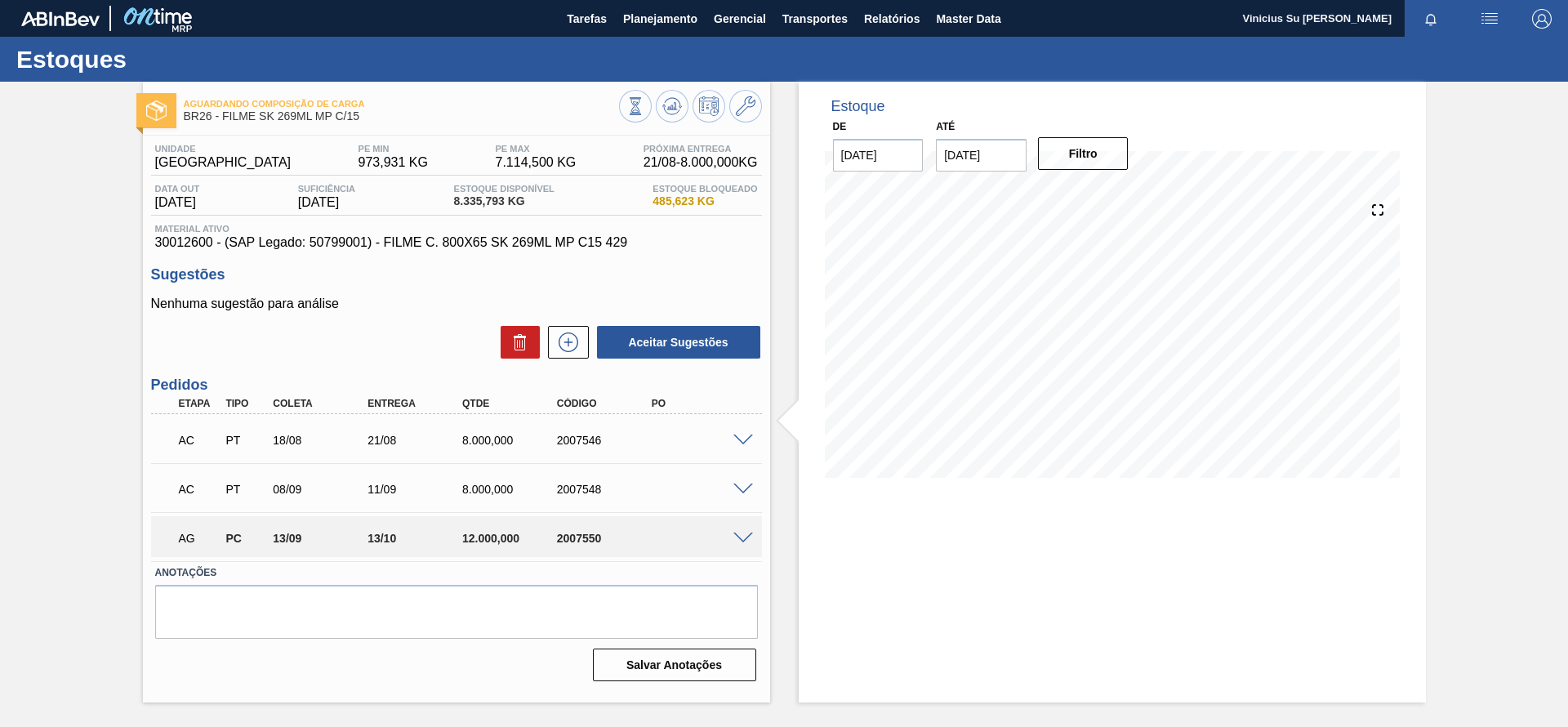
click at [745, 537] on span at bounding box center [744, 538] width 20 height 12
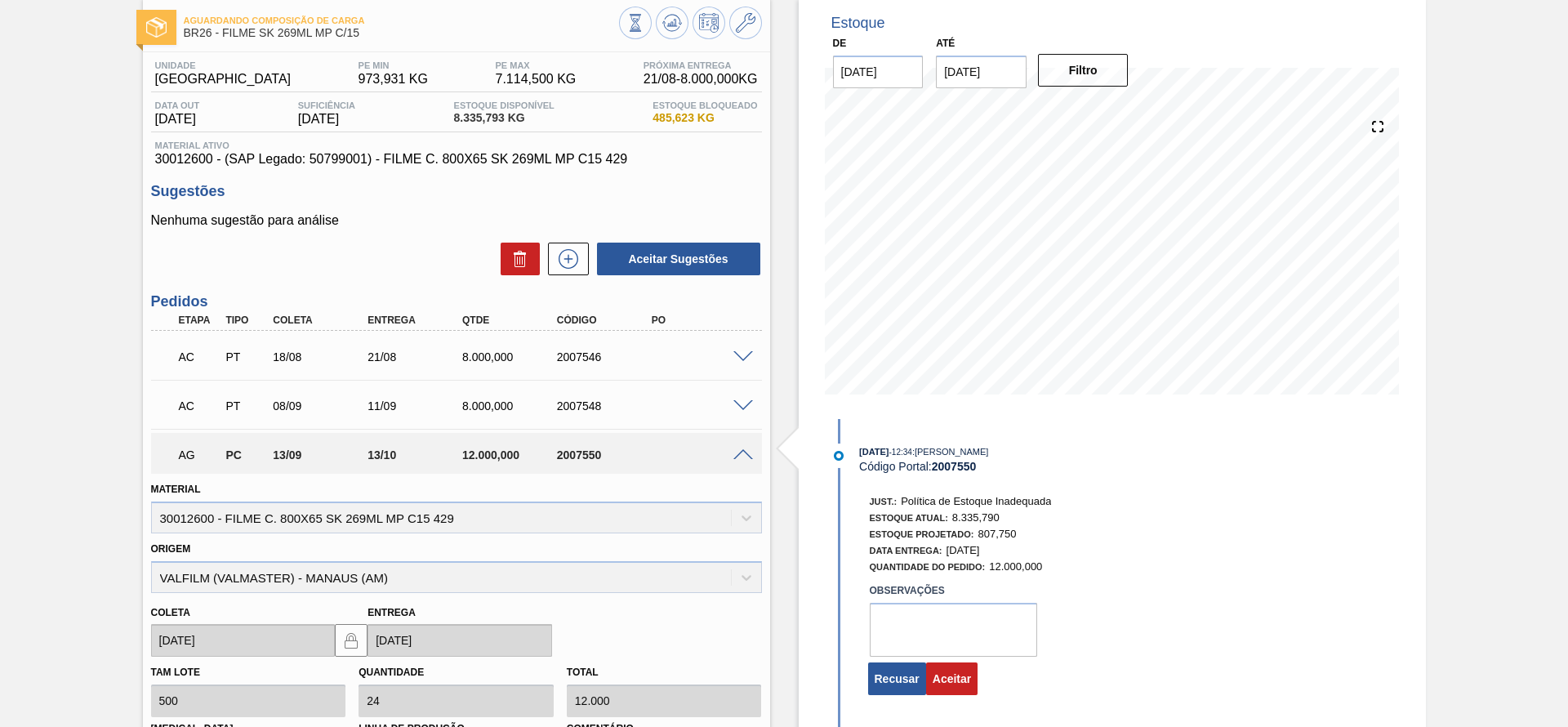
scroll to position [122, 0]
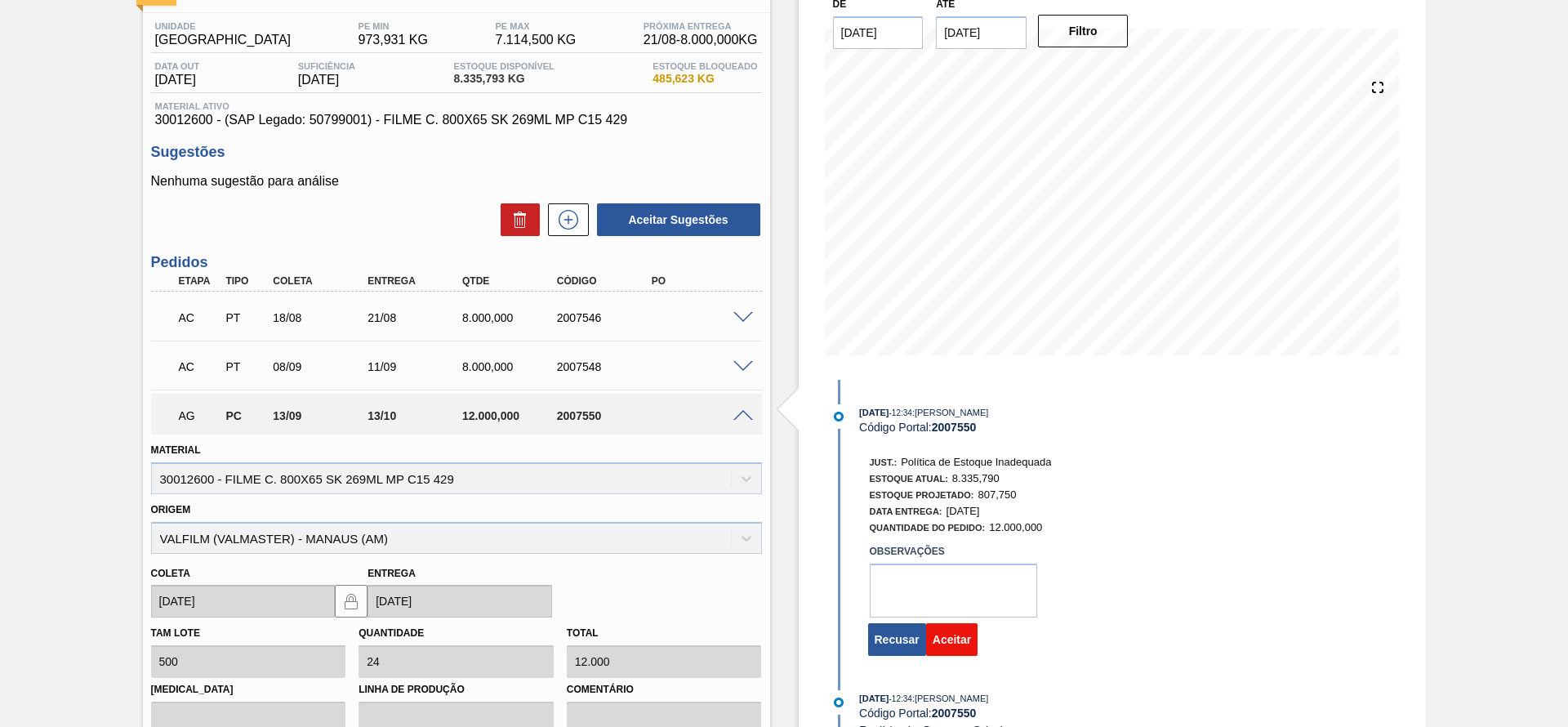
click at [963, 636] on button "Aceitar" at bounding box center [952, 639] width 52 height 32
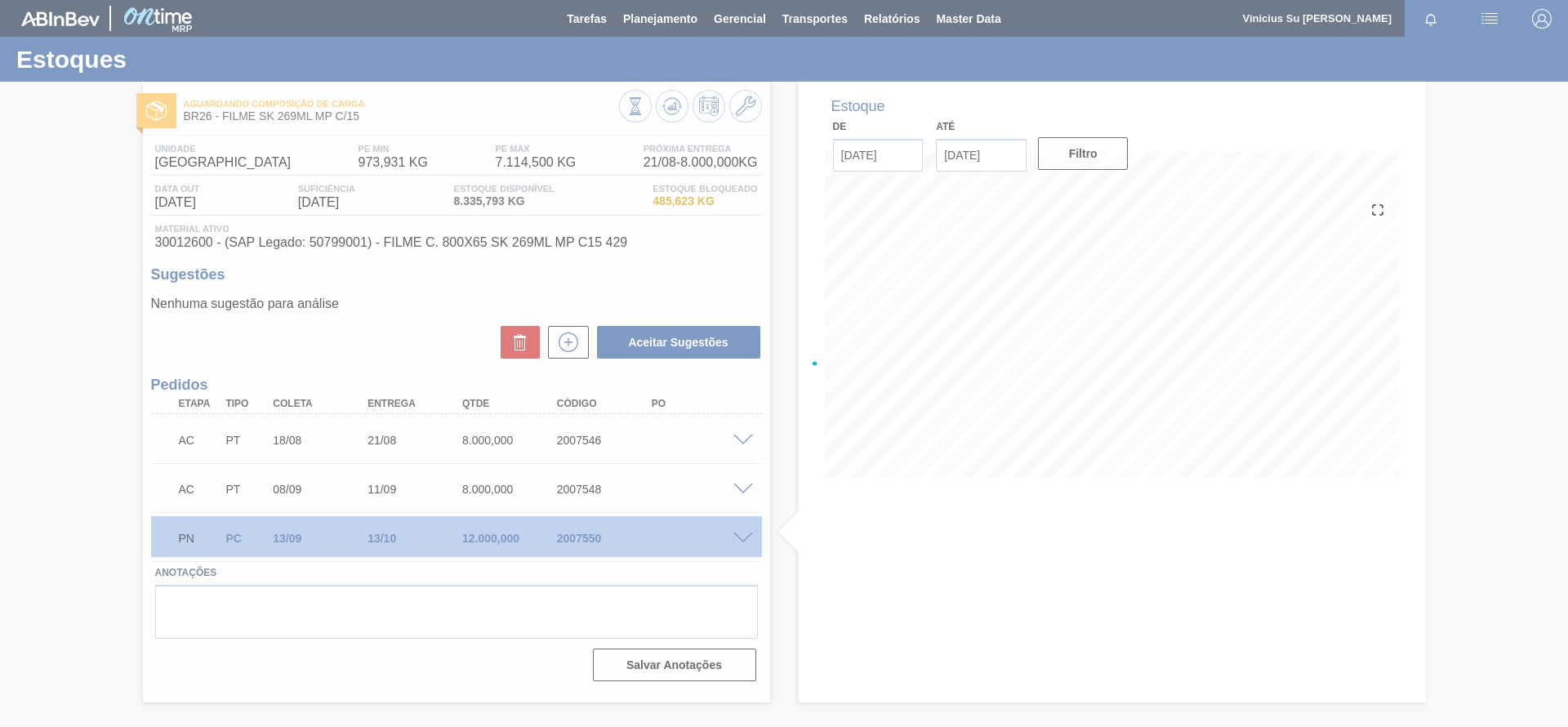
scroll to position [0, 0]
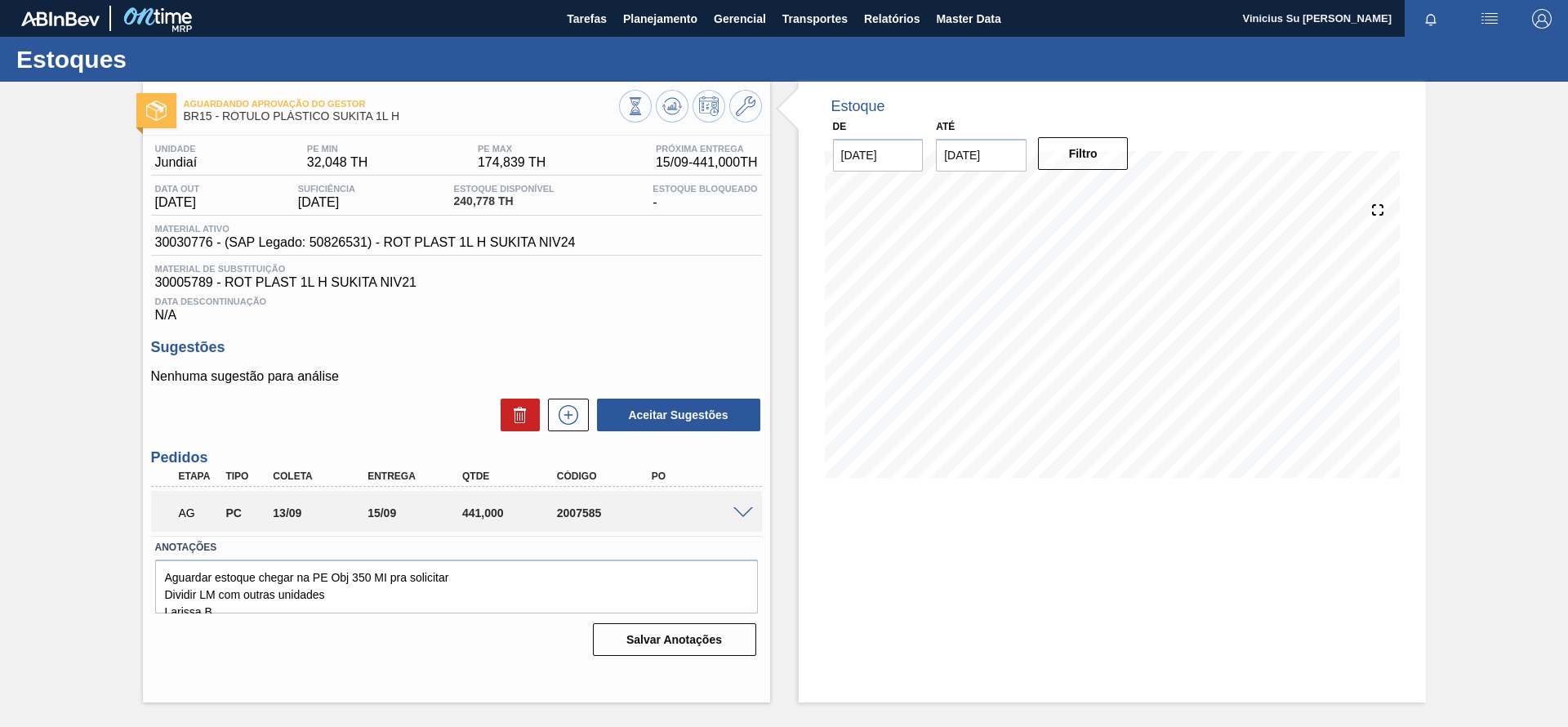
click at [744, 509] on span at bounding box center [744, 513] width 20 height 12
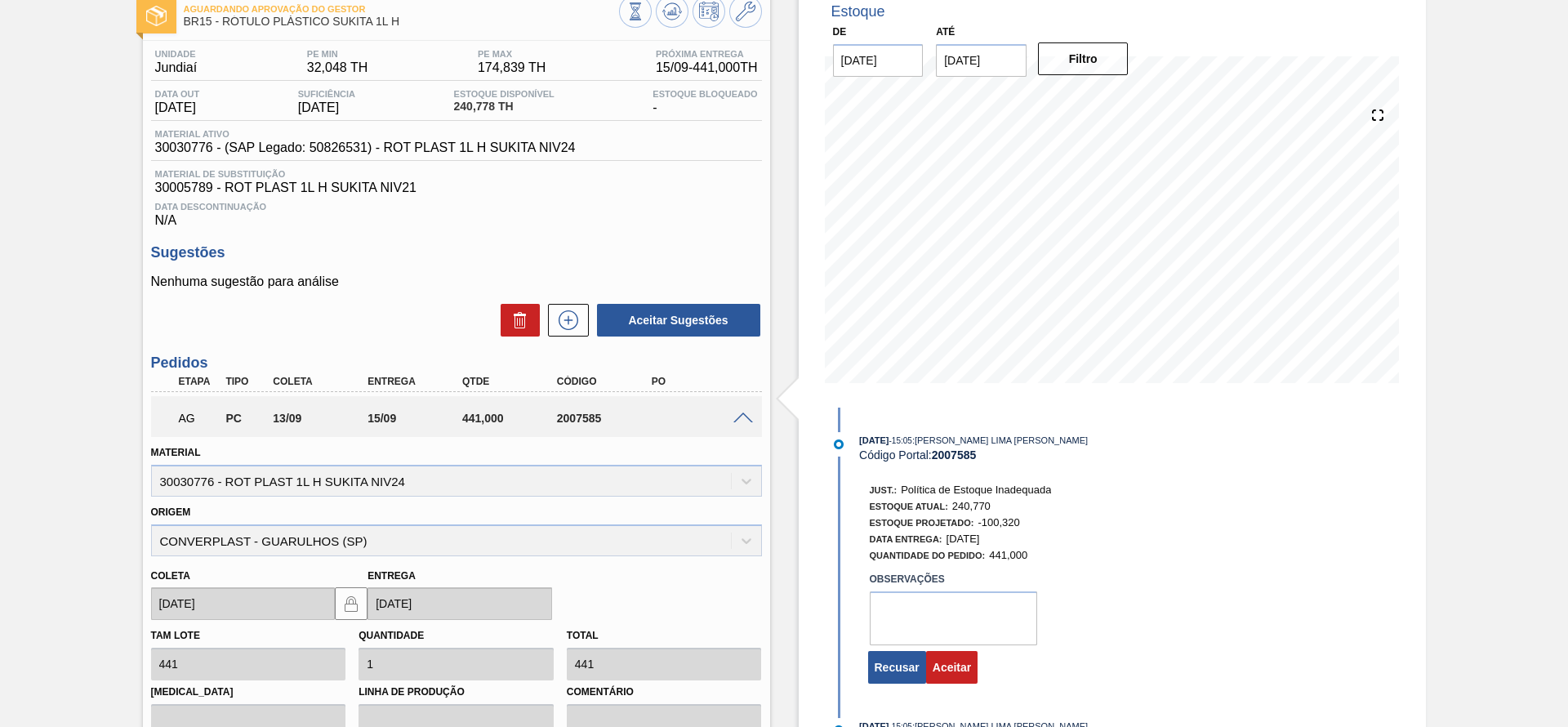
scroll to position [245, 0]
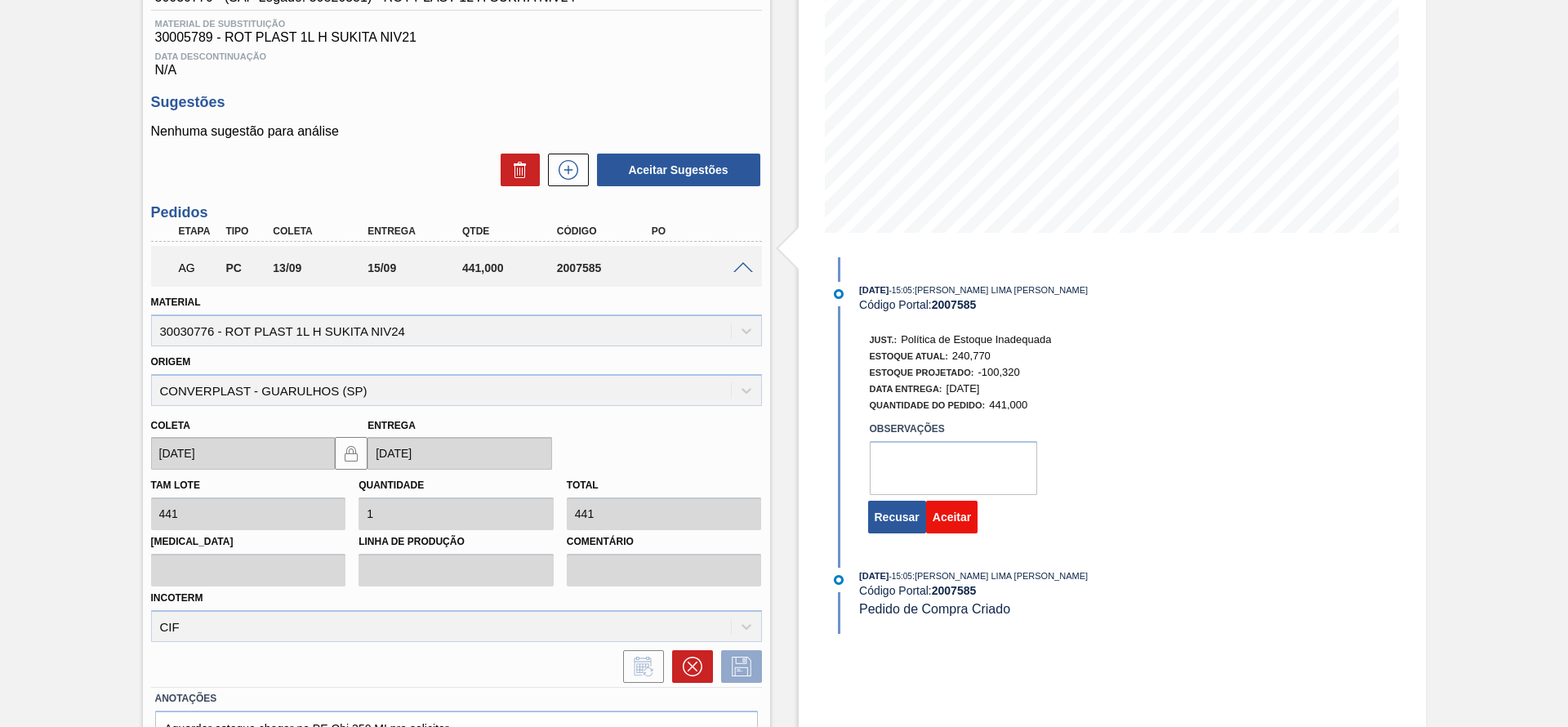
click at [961, 517] on button "Aceitar" at bounding box center [952, 517] width 52 height 32
